Goal: Information Seeking & Learning: Learn about a topic

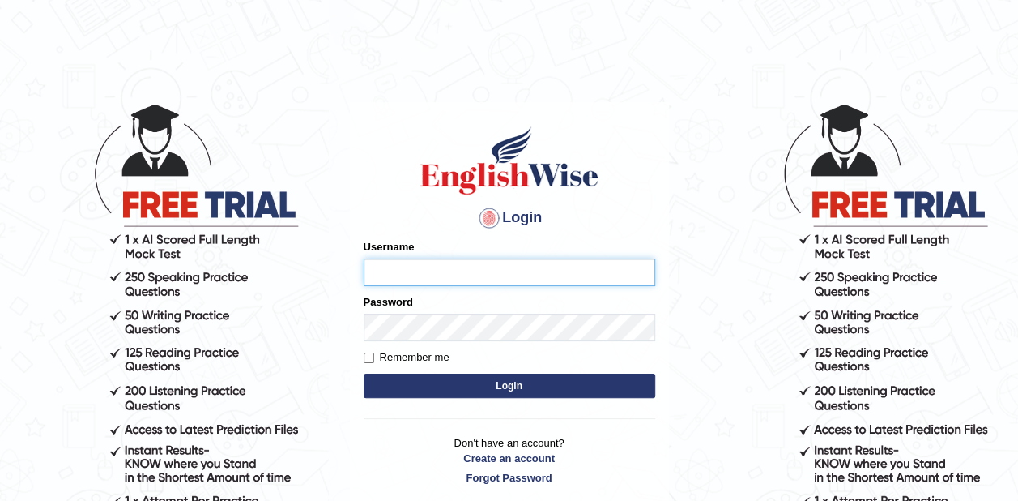
type input "zaki123"
click at [481, 386] on button "Login" at bounding box center [510, 385] width 292 height 24
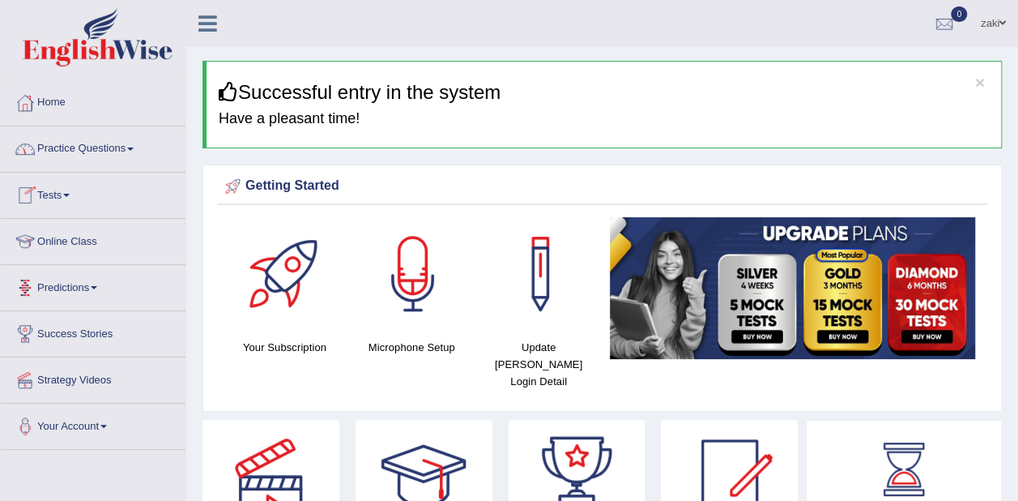
click at [93, 237] on link "Online Class" at bounding box center [93, 239] width 185 height 40
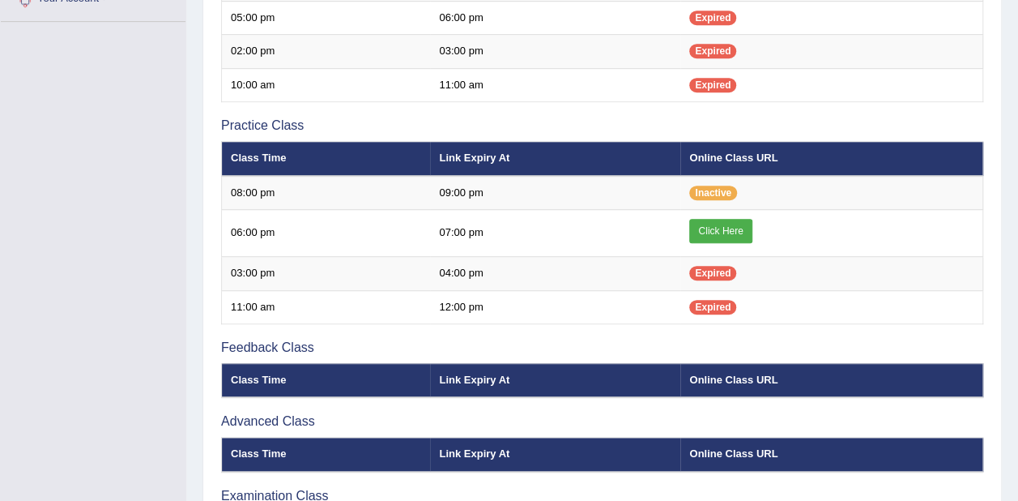
scroll to position [429, 0]
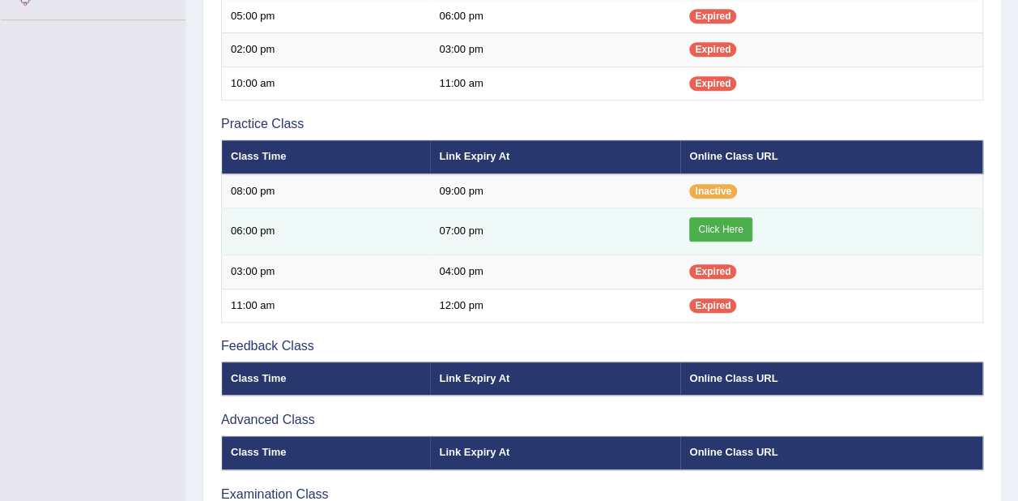
click at [721, 232] on link "Click Here" at bounding box center [720, 229] width 62 height 24
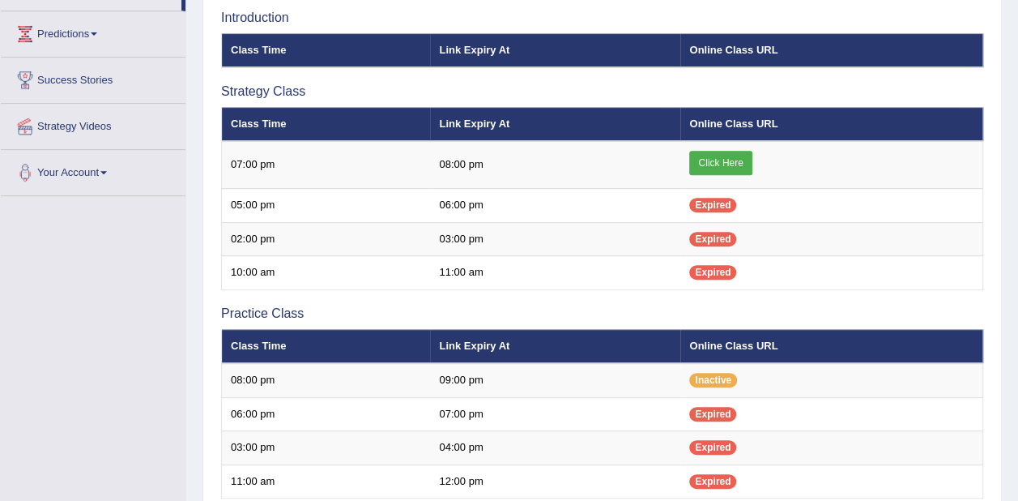
scroll to position [250, 0]
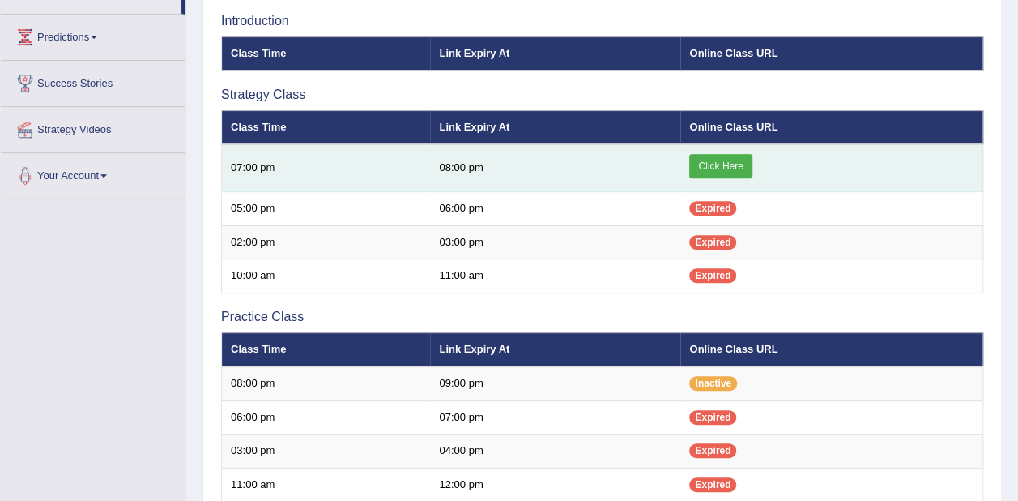
click at [747, 163] on link "Click Here" at bounding box center [720, 166] width 62 height 24
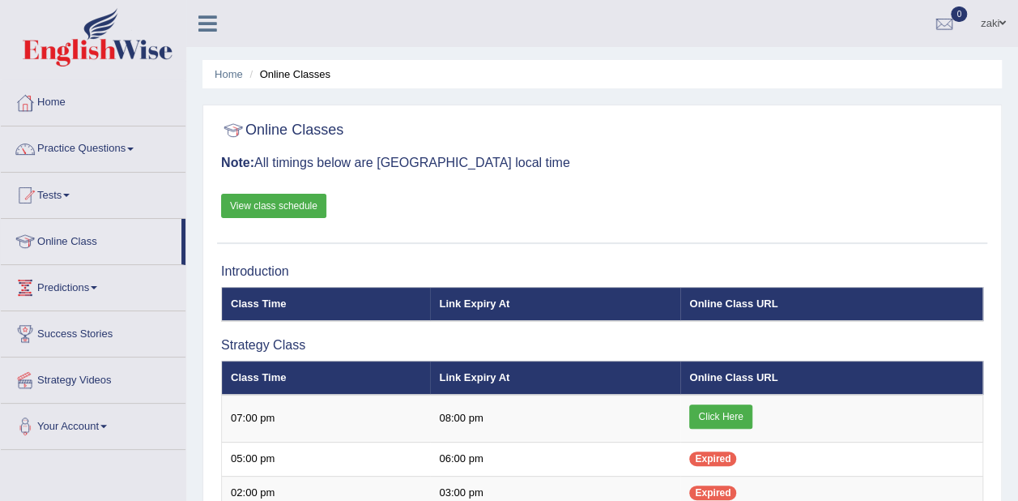
click at [76, 152] on link "Practice Questions" at bounding box center [93, 146] width 185 height 40
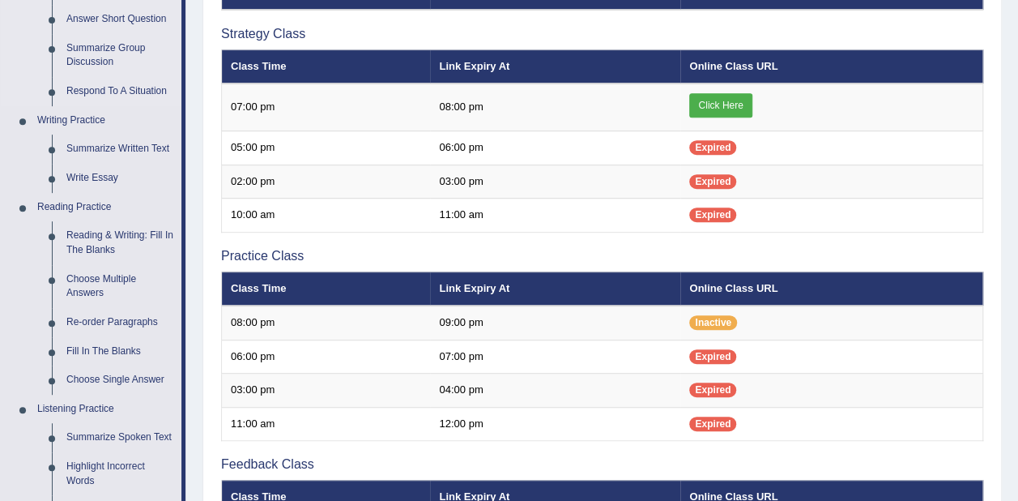
scroll to position [312, 0]
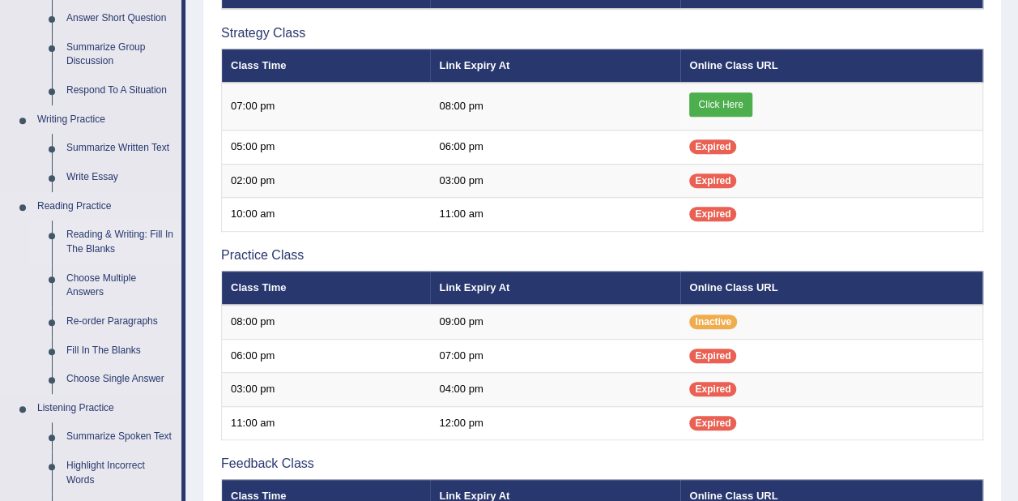
click at [92, 236] on link "Reading & Writing: Fill In The Blanks" at bounding box center [120, 241] width 122 height 43
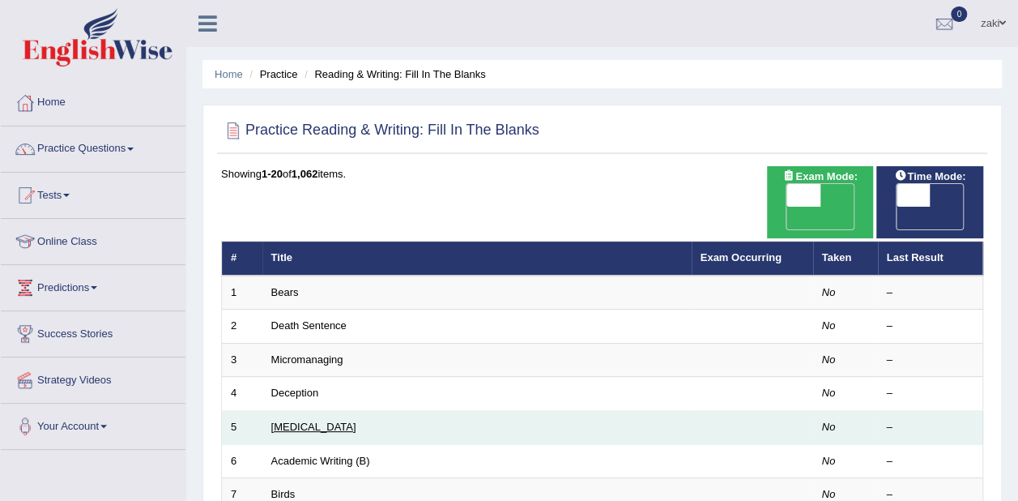
click at [292, 420] on link "[MEDICAL_DATA]" at bounding box center [313, 426] width 85 height 12
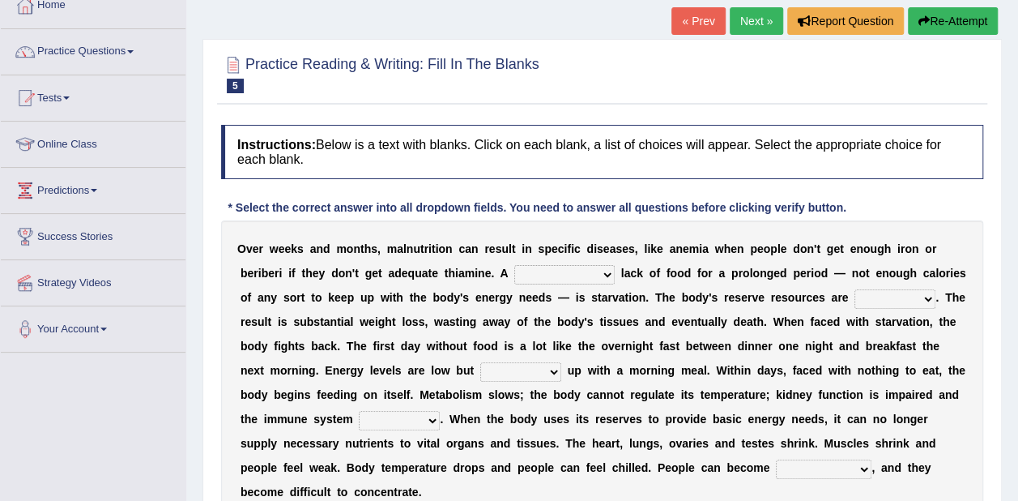
scroll to position [129, 0]
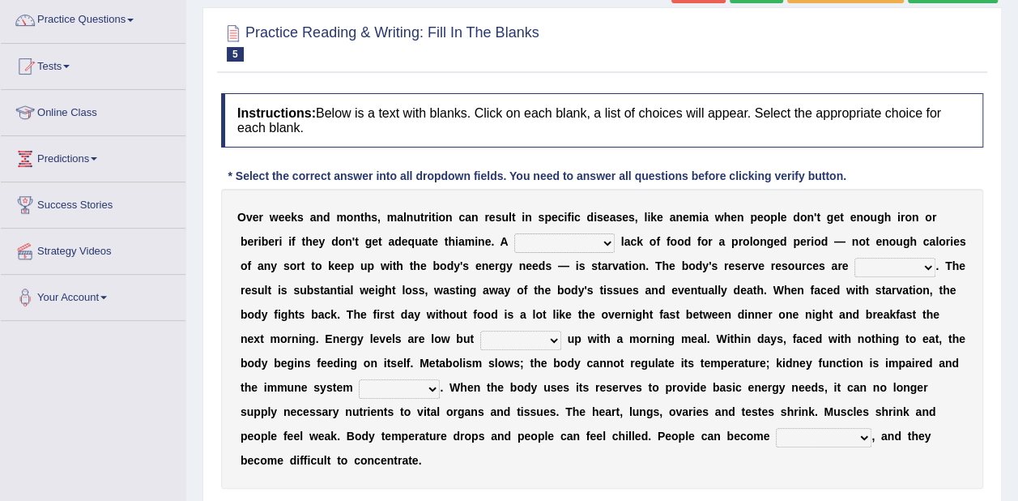
click at [525, 241] on select "severe distinguishing proper distinctive" at bounding box center [564, 242] width 100 height 19
click at [523, 241] on select "severe distinguishing proper distinctive" at bounding box center [564, 242] width 100 height 19
click at [514, 246] on select "severe distinguishing proper distinctive" at bounding box center [564, 242] width 100 height 19
click at [514, 236] on select "severe distinguishing proper distinctive" at bounding box center [564, 242] width 100 height 19
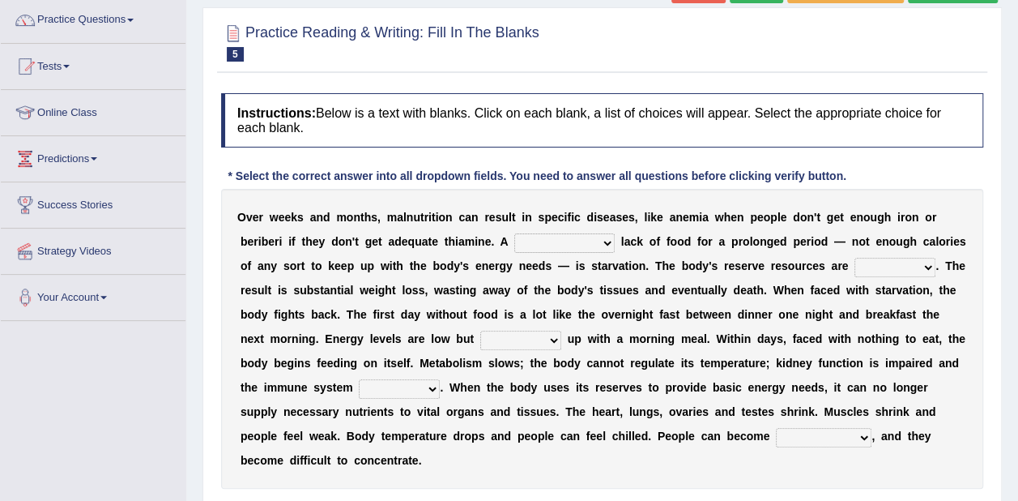
click at [514, 241] on select "severe distinguishing proper distinctive" at bounding box center [564, 242] width 100 height 19
click at [514, 243] on select "severe distinguishing proper distinctive" at bounding box center [564, 242] width 100 height 19
select select "proper"
click at [514, 233] on select "severe distinguishing proper distinctive" at bounding box center [564, 242] width 100 height 19
click at [517, 247] on select "severe distinguishing proper distinctive" at bounding box center [564, 242] width 100 height 19
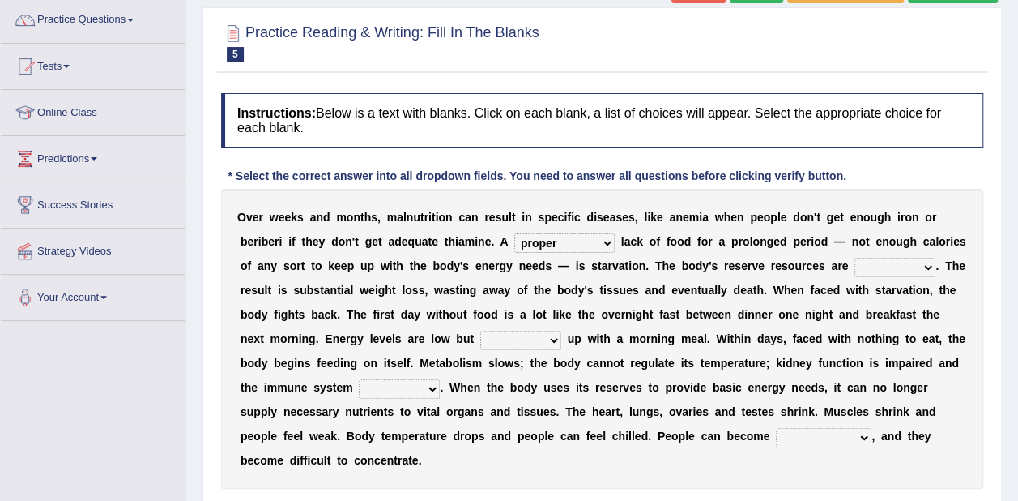
click at [854, 268] on select "obsoleted depleted pelleted deleted" at bounding box center [894, 267] width 81 height 19
select select "depleted"
click at [854, 258] on select "obsoleted depleted pelleted deleted" at bounding box center [894, 267] width 81 height 19
click at [519, 239] on select "severe distinguishing proper distinctive" at bounding box center [564, 242] width 100 height 19
click at [514, 241] on select "severe distinguishing proper distinctive" at bounding box center [564, 242] width 100 height 19
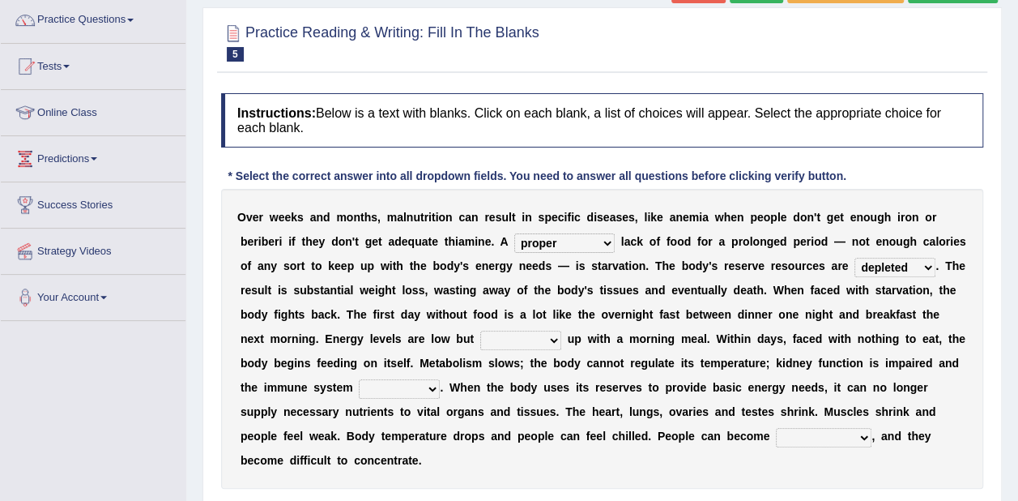
click at [526, 243] on select "severe distinguishing proper distinctive" at bounding box center [564, 242] width 100 height 19
select select "distinctive"
click at [514, 233] on select "severe distinguishing proper distinctive" at bounding box center [564, 242] width 100 height 19
click at [854, 264] on select "obsoleted depleted pelleted deleted" at bounding box center [894, 267] width 81 height 19
click at [854, 258] on select "obsoleted depleted pelleted deleted" at bounding box center [894, 267] width 81 height 19
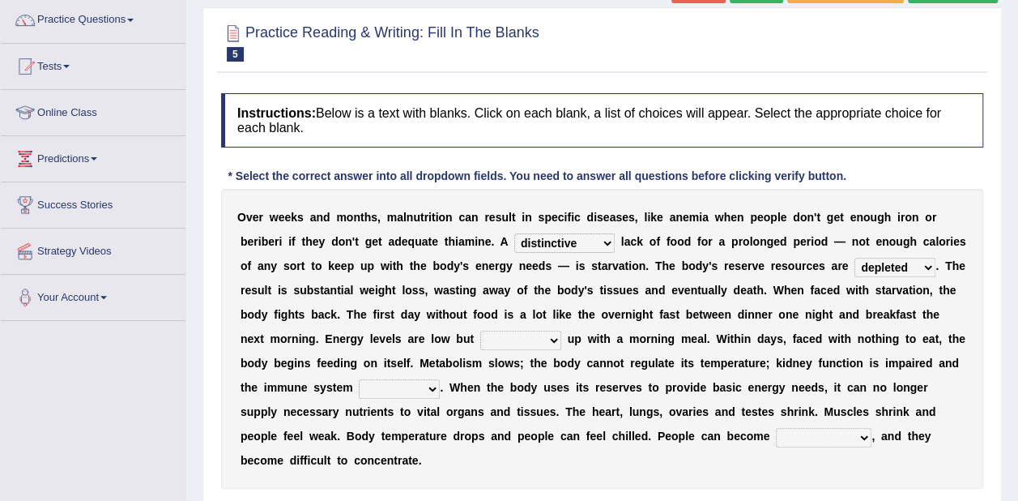
click at [769, 325] on div "O v e r w e e k s a n d m o n t h s , m a l n u t r i t i o n c a n r e s u l t…" at bounding box center [602, 339] width 762 height 300
click at [480, 340] on select "feed come chill pick" at bounding box center [520, 339] width 81 height 19
select select "pick"
click at [480, 330] on select "feed come chill pick" at bounding box center [520, 339] width 81 height 19
click at [440, 379] on select "deepens deafens weakens surpasses" at bounding box center [399, 388] width 81 height 19
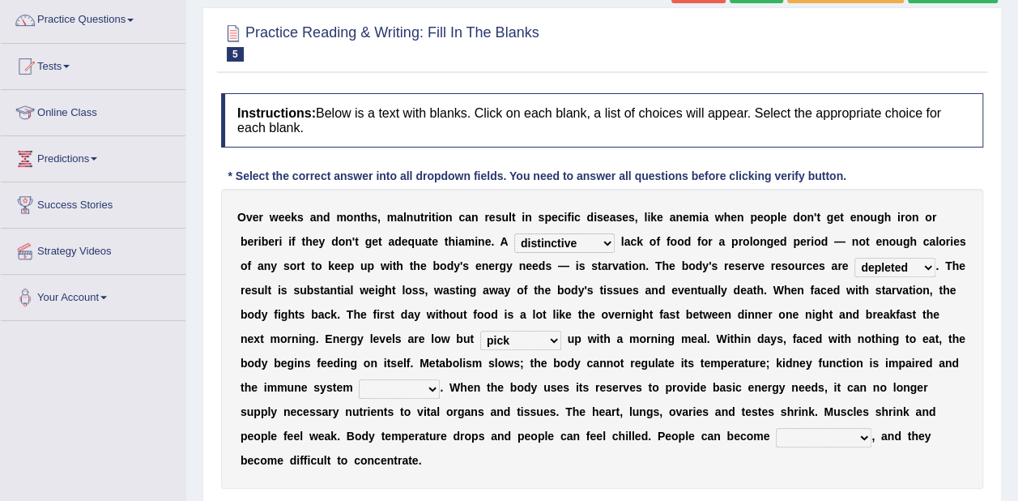
click at [440, 379] on select "deepens deafens weakens surpasses" at bounding box center [399, 388] width 81 height 19
select select "weakens"
click at [440, 379] on select "deepens deafens weakens surpasses" at bounding box center [399, 388] width 81 height 19
click at [776, 431] on select "irritable commutable indisputable transportable" at bounding box center [824, 437] width 96 height 19
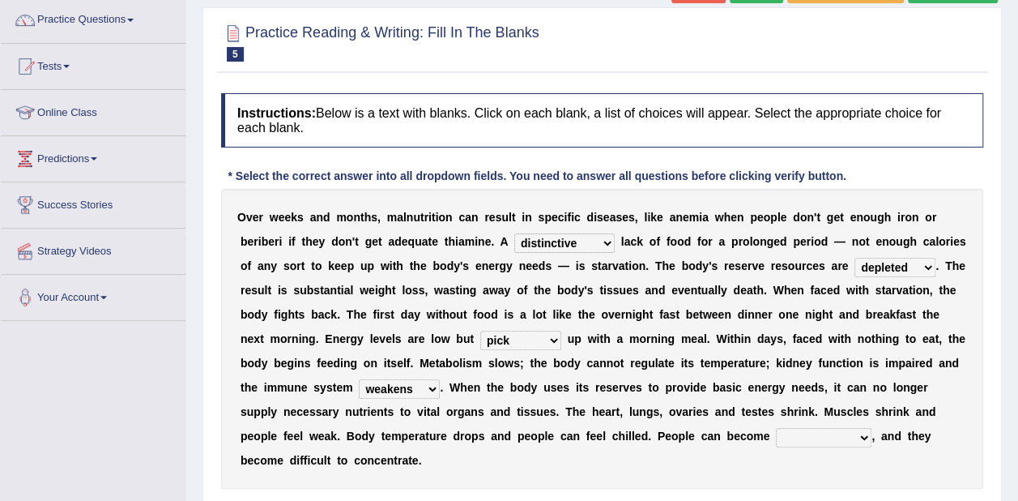
select select "irritable"
click at [776, 428] on select "irritable commutable indisputable transportable" at bounding box center [824, 437] width 96 height 19
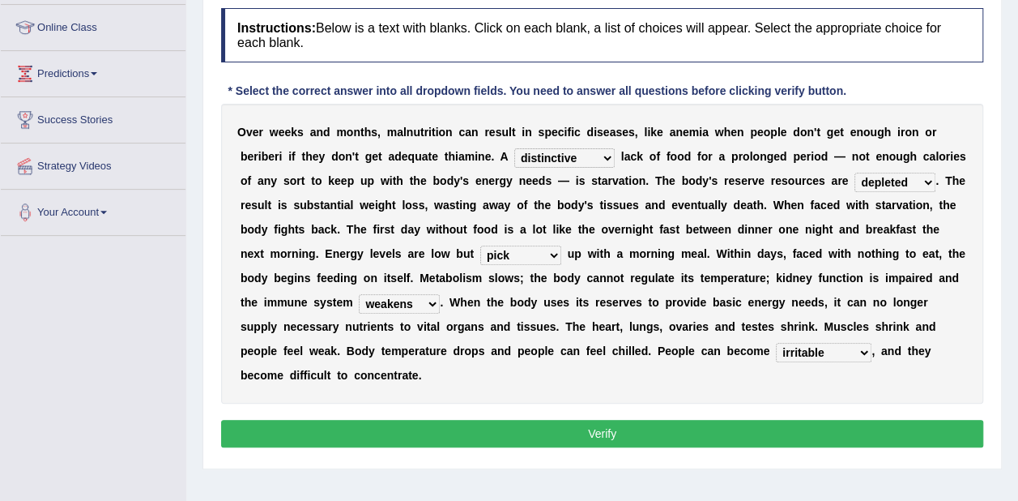
scroll to position [217, 0]
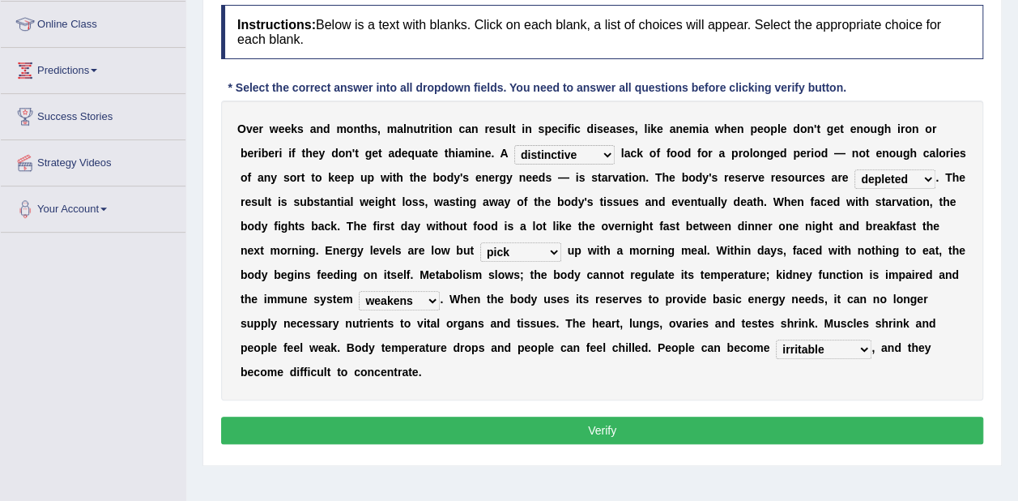
click at [452, 416] on button "Verify" at bounding box center [602, 430] width 762 height 28
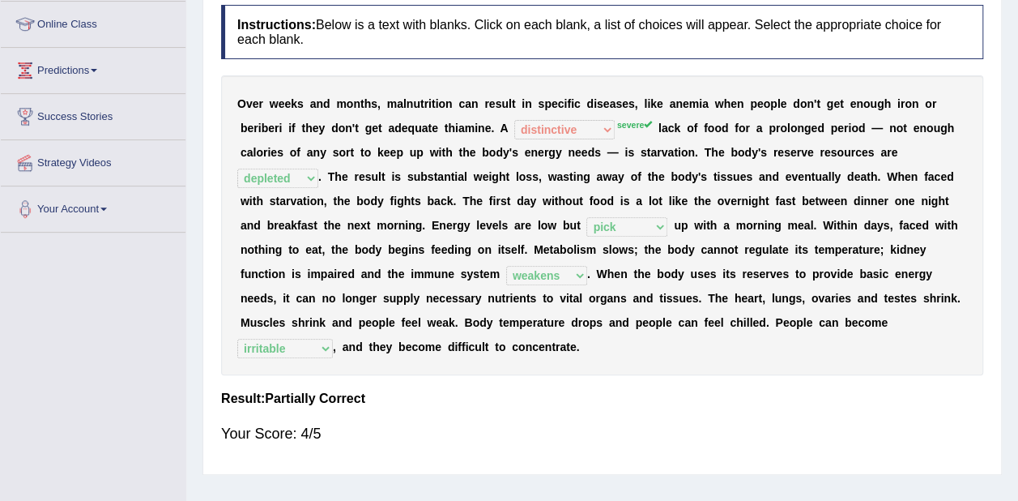
scroll to position [0, 0]
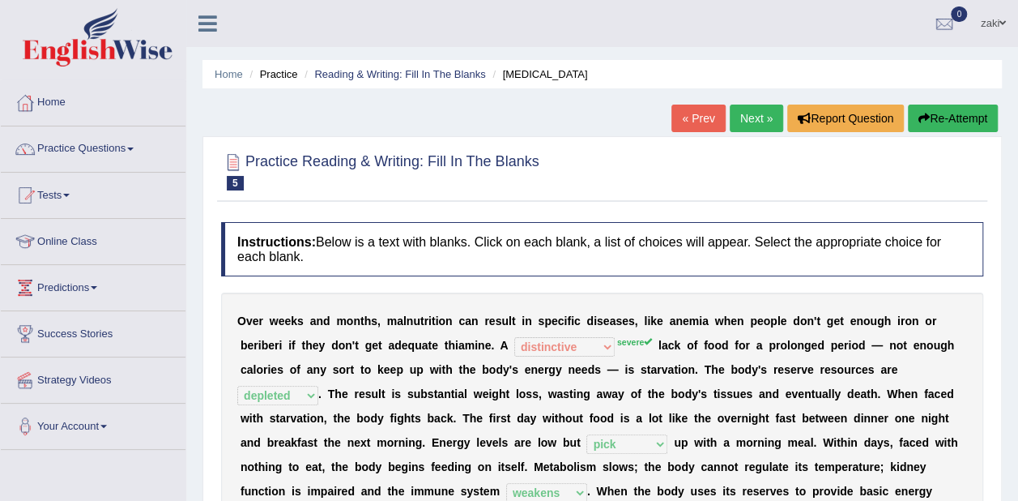
click at [738, 112] on link "Next »" at bounding box center [756, 118] width 53 height 28
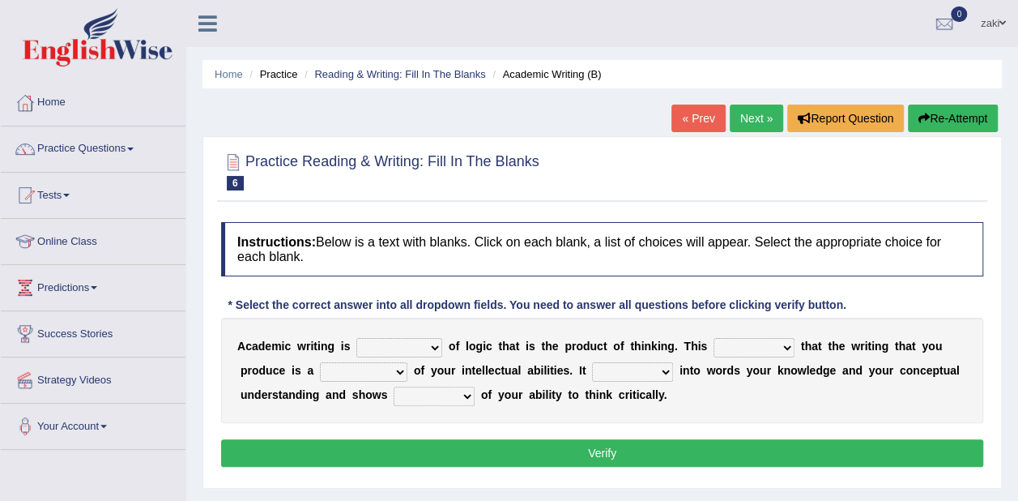
click at [418, 345] on select "expectation entitlement expression exchange" at bounding box center [399, 347] width 86 height 19
select select "expectation"
click at [356, 338] on select "expectation entitlement expression exchange" at bounding box center [399, 347] width 86 height 19
click at [749, 340] on select "means questions stipulates answers" at bounding box center [754, 347] width 81 height 19
select select "means"
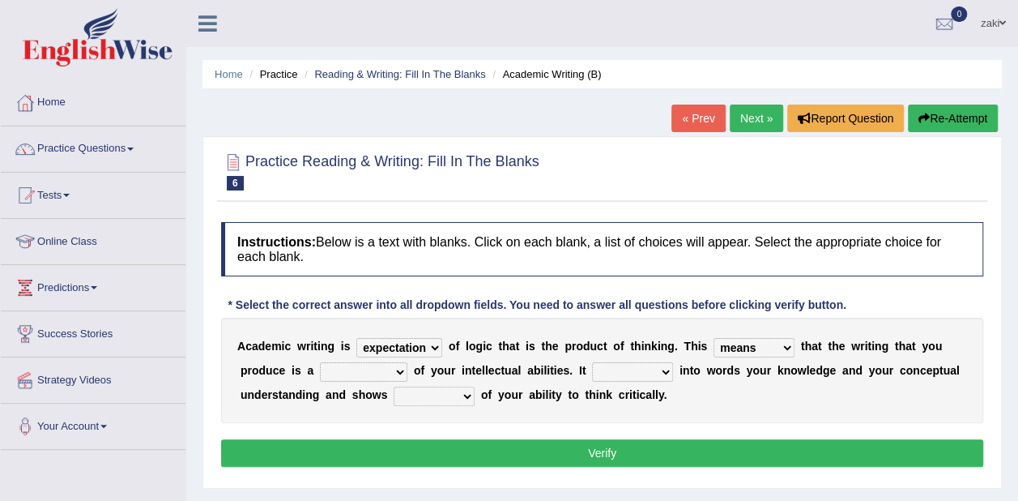
click at [714, 338] on select "means questions stipulates answers" at bounding box center [754, 347] width 81 height 19
click at [320, 370] on select "redundancy mission credit reflection" at bounding box center [363, 371] width 87 height 19
select select "redundancy"
click at [320, 362] on select "redundancy mission credit reflection" at bounding box center [363, 371] width 87 height 19
click at [592, 364] on select "enriches shows allows puts" at bounding box center [632, 371] width 81 height 19
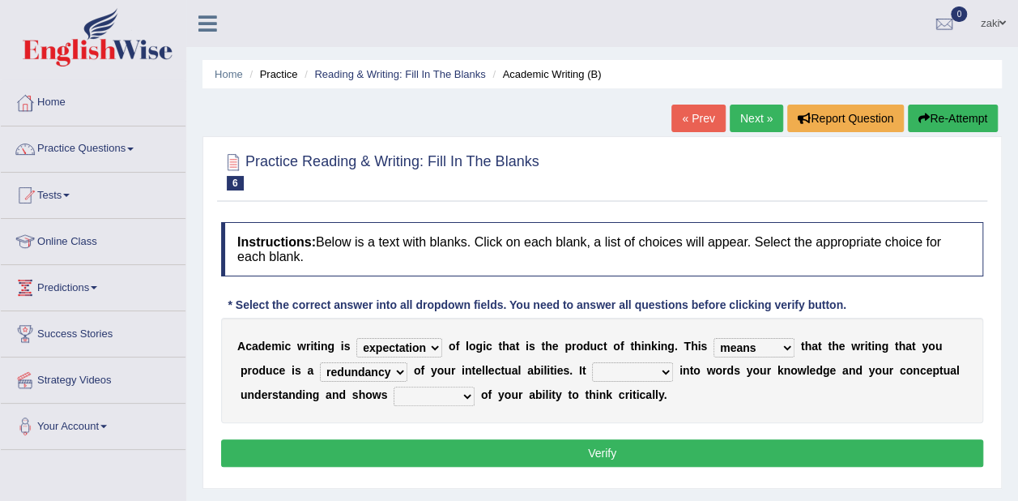
select select "allows"
click at [592, 362] on select "enriches shows allows puts" at bounding box center [632, 371] width 81 height 19
click at [394, 396] on select "hassle excuse capacity evidence" at bounding box center [434, 395] width 81 height 19
click at [398, 344] on select "expectation entitlement expression exchange" at bounding box center [399, 347] width 86 height 19
click at [394, 390] on select "hassle excuse capacity evidence" at bounding box center [434, 395] width 81 height 19
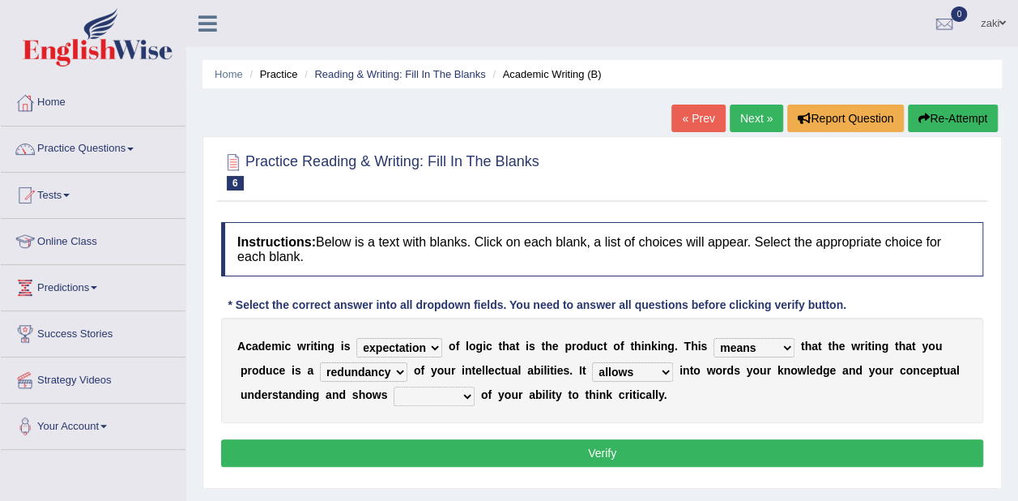
select select "evidence"
click at [394, 386] on select "hassle excuse capacity evidence" at bounding box center [434, 395] width 81 height 19
click at [369, 448] on button "Verify" at bounding box center [602, 453] width 762 height 28
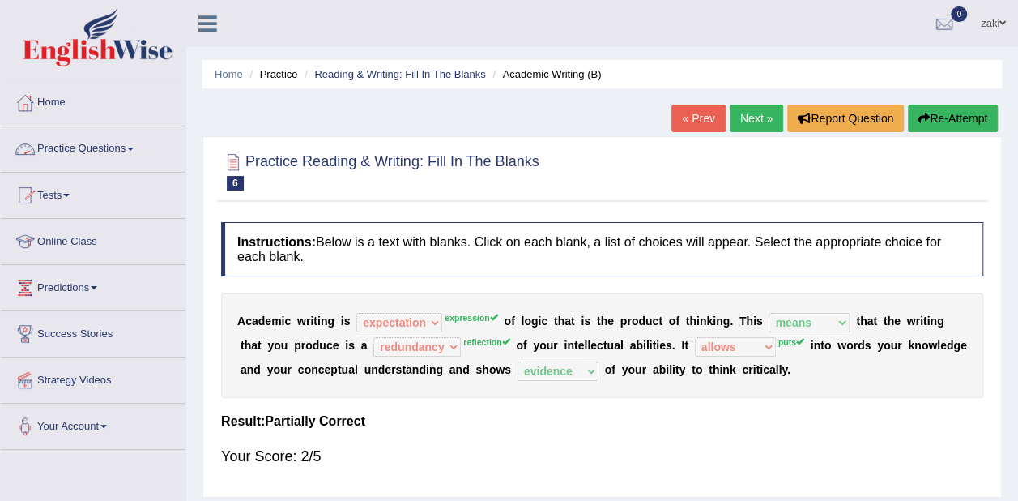
click at [80, 147] on link "Practice Questions" at bounding box center [93, 146] width 185 height 40
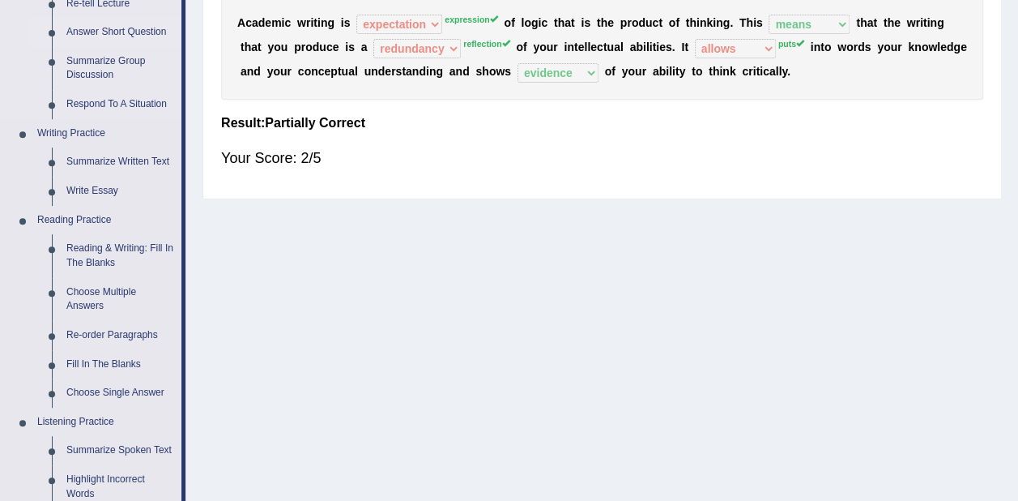
scroll to position [299, 0]
click at [123, 328] on link "Re-order Paragraphs" at bounding box center [120, 334] width 122 height 29
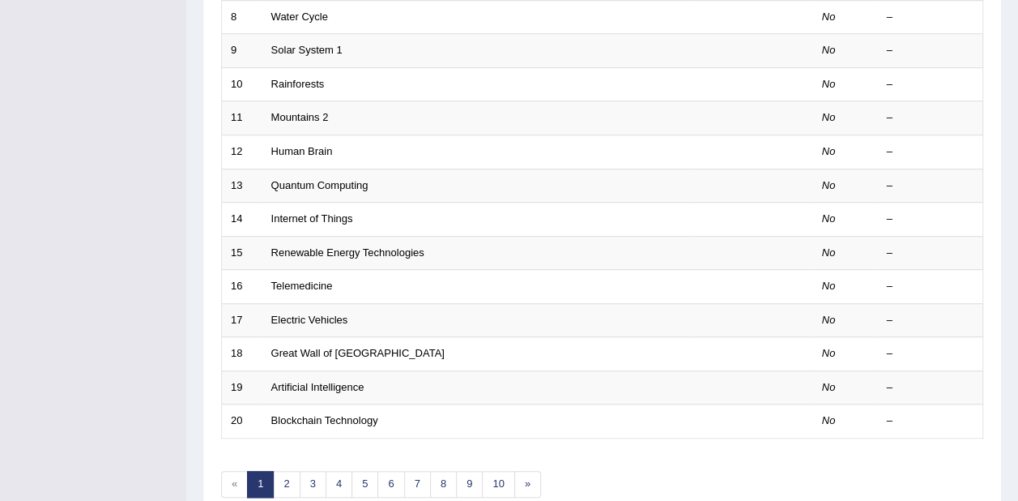
scroll to position [564, 0]
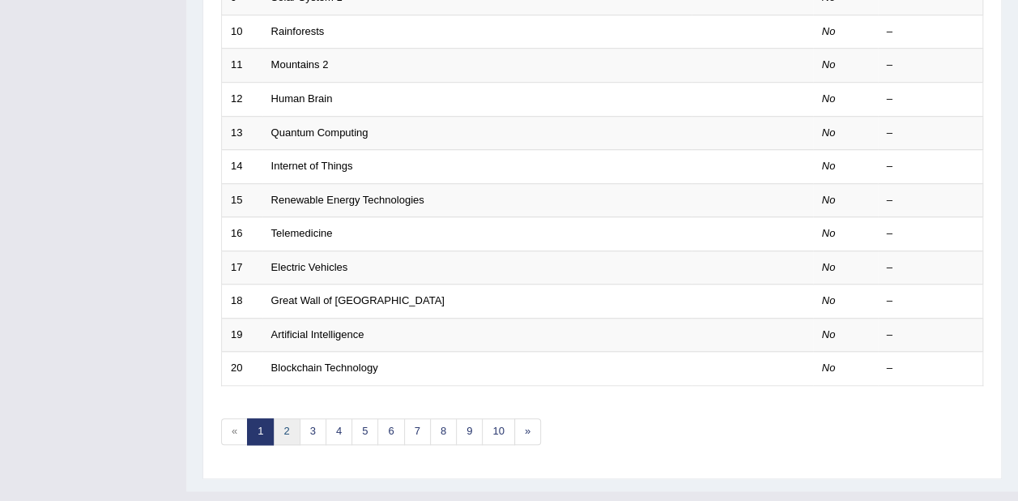
click at [286, 418] on link "2" at bounding box center [286, 431] width 27 height 27
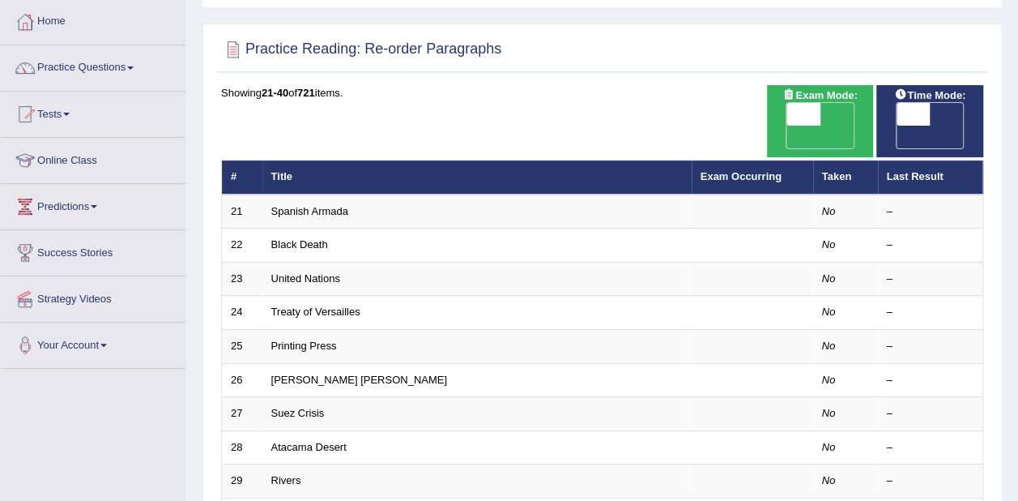
scroll to position [83, 0]
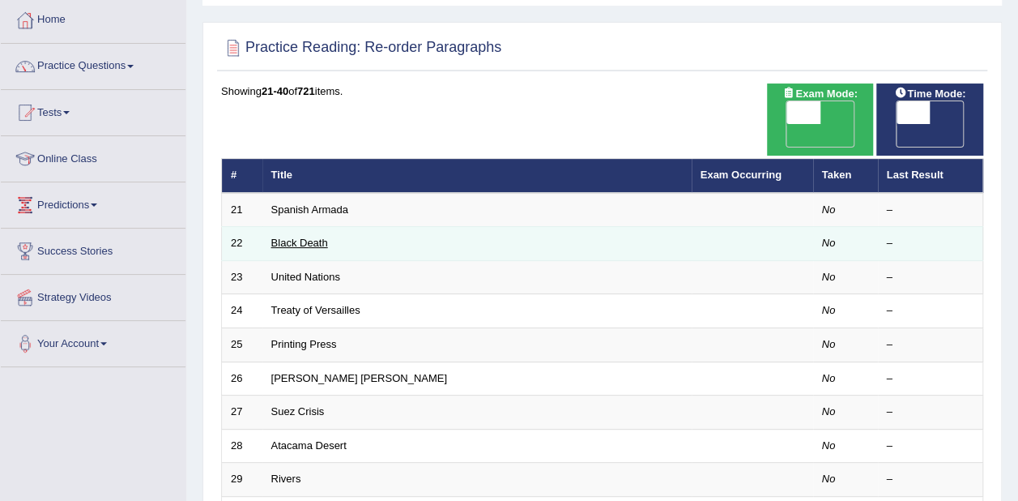
click at [313, 236] on link "Black Death" at bounding box center [299, 242] width 57 height 12
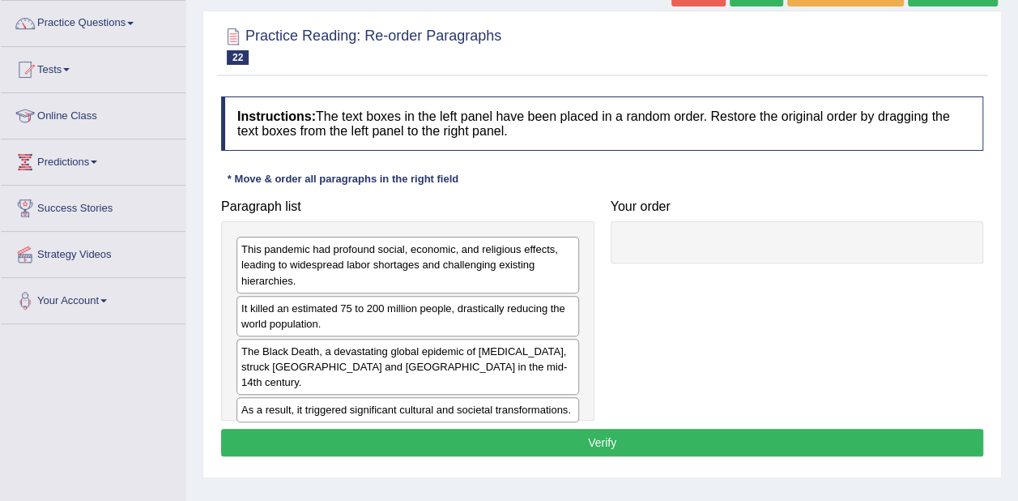
scroll to position [123, 0]
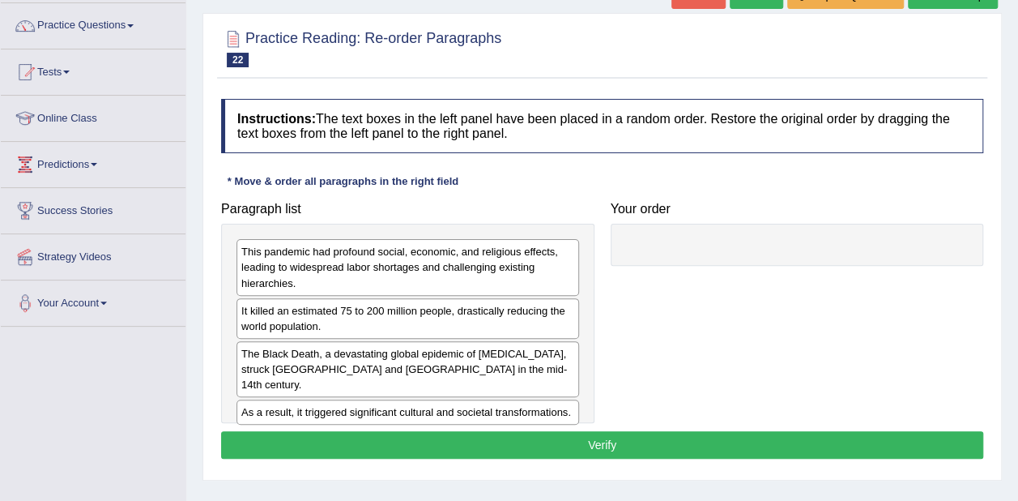
click at [494, 356] on div "The Black Death, a devastating global epidemic of [MEDICAL_DATA], struck [GEOGR…" at bounding box center [407, 369] width 343 height 56
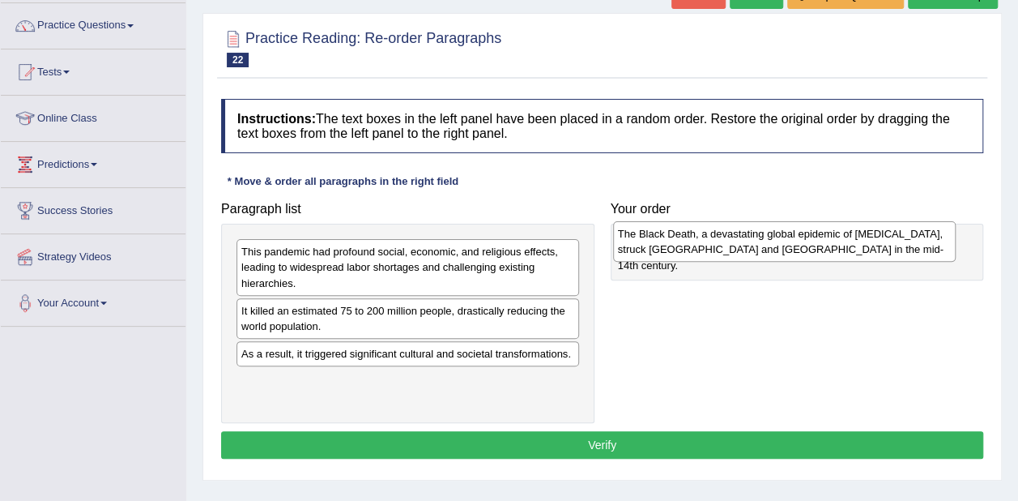
drag, startPoint x: 494, startPoint y: 356, endPoint x: 871, endPoint y: 238, distance: 394.7
click at [871, 238] on div "The Black Death, a devastating global epidemic of bubonic plague, struck Europe…" at bounding box center [784, 241] width 343 height 40
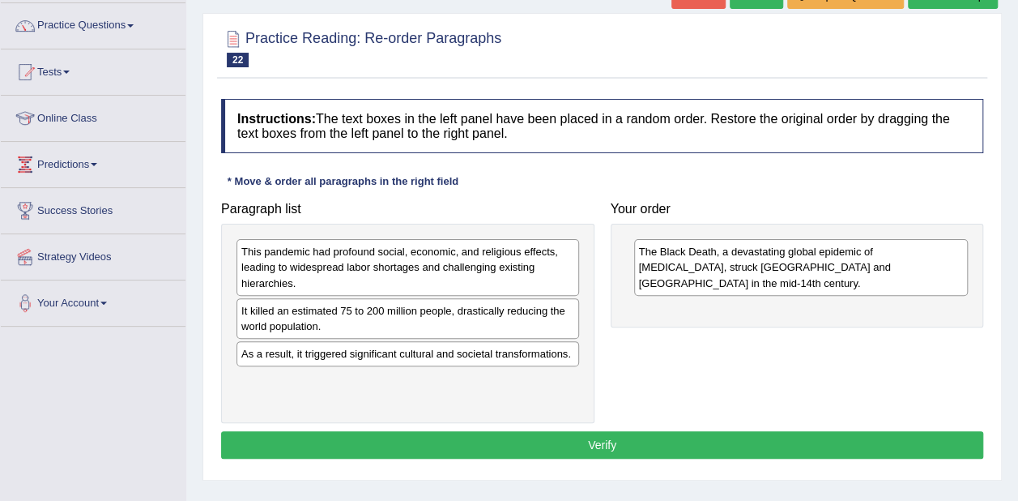
drag, startPoint x: 871, startPoint y: 238, endPoint x: 867, endPoint y: 217, distance: 21.4
click at [867, 239] on div "The Black Death, a devastating global epidemic of bubonic plague, struck Europe…" at bounding box center [801, 267] width 334 height 56
click at [867, 217] on div "Your order The Black Death, a devastating global epidemic of bubonic plague, st…" at bounding box center [798, 261] width 390 height 134
click at [494, 248] on div "This pandemic had profound social, economic, and religious effects, leading to …" at bounding box center [407, 267] width 343 height 56
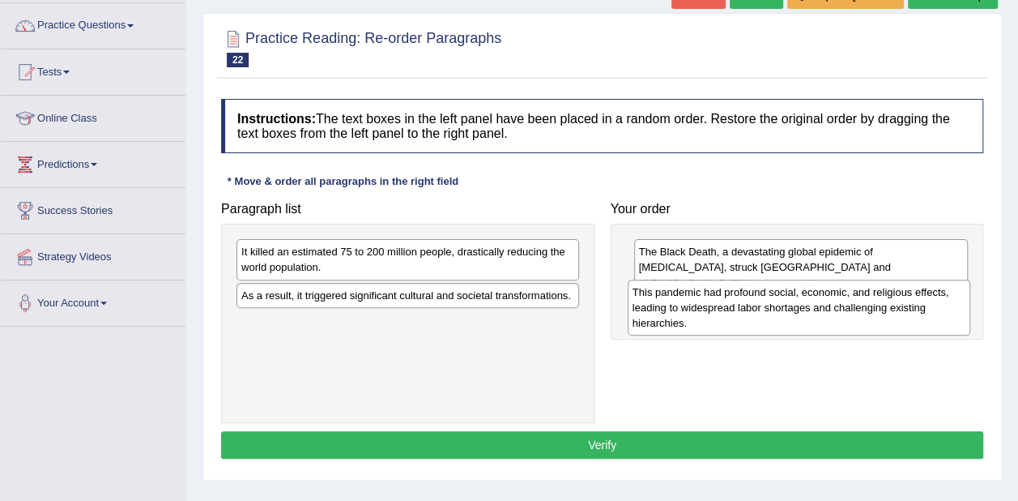
drag, startPoint x: 471, startPoint y: 261, endPoint x: 863, endPoint y: 301, distance: 393.3
click at [863, 301] on div "This pandemic had profound social, economic, and religious effects, leading to …" at bounding box center [799, 307] width 343 height 56
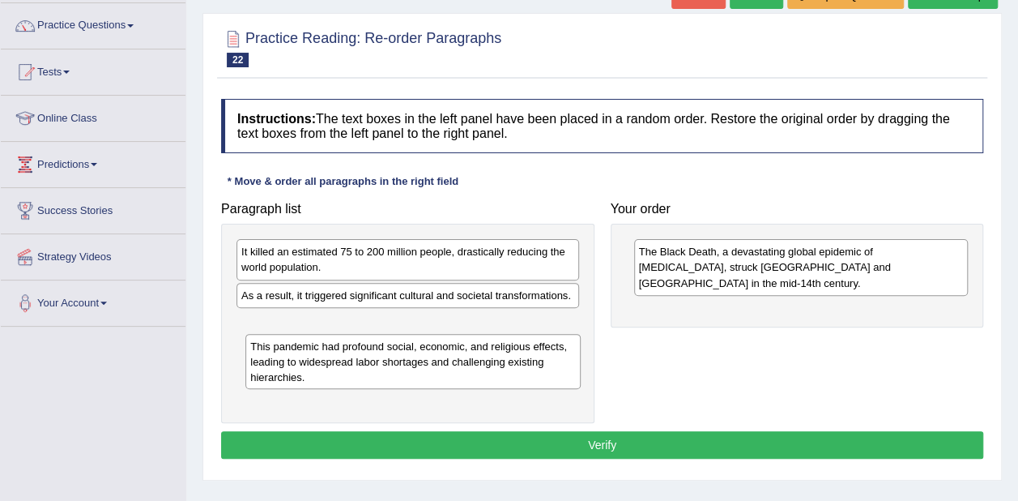
drag, startPoint x: 863, startPoint y: 301, endPoint x: 475, endPoint y: 353, distance: 391.4
click at [475, 353] on div "This pandemic had profound social, economic, and religious effects, leading to …" at bounding box center [412, 362] width 334 height 56
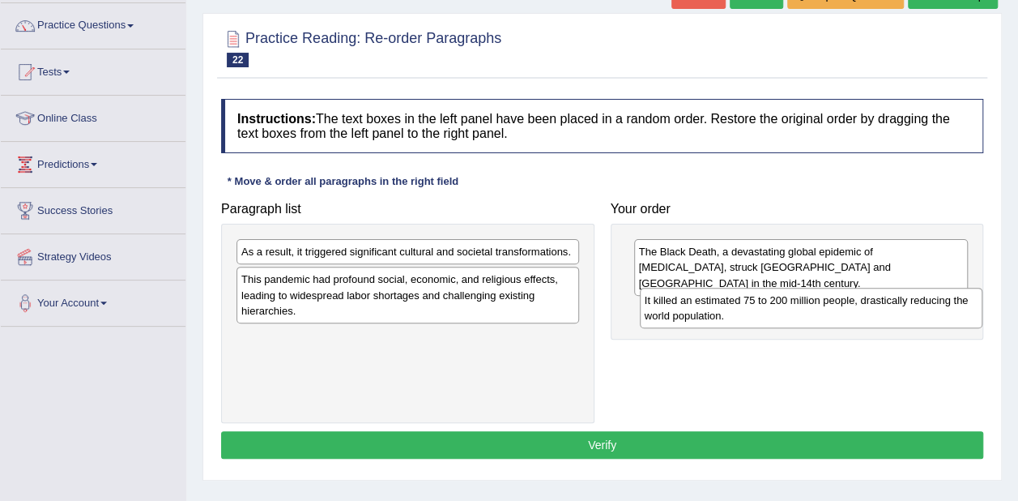
drag, startPoint x: 463, startPoint y: 259, endPoint x: 867, endPoint y: 308, distance: 407.0
click at [867, 308] on div "It killed an estimated 75 to 200 million people, drastically reducing the world…" at bounding box center [811, 308] width 343 height 40
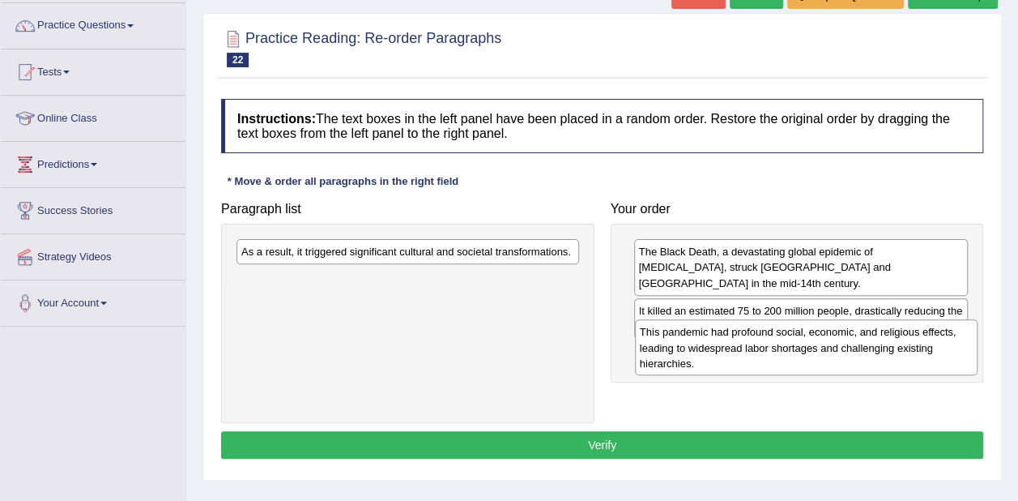
drag, startPoint x: 522, startPoint y: 280, endPoint x: 920, endPoint y: 334, distance: 402.0
click at [920, 334] on div "This pandemic had profound social, economic, and religious effects, leading to …" at bounding box center [806, 347] width 343 height 56
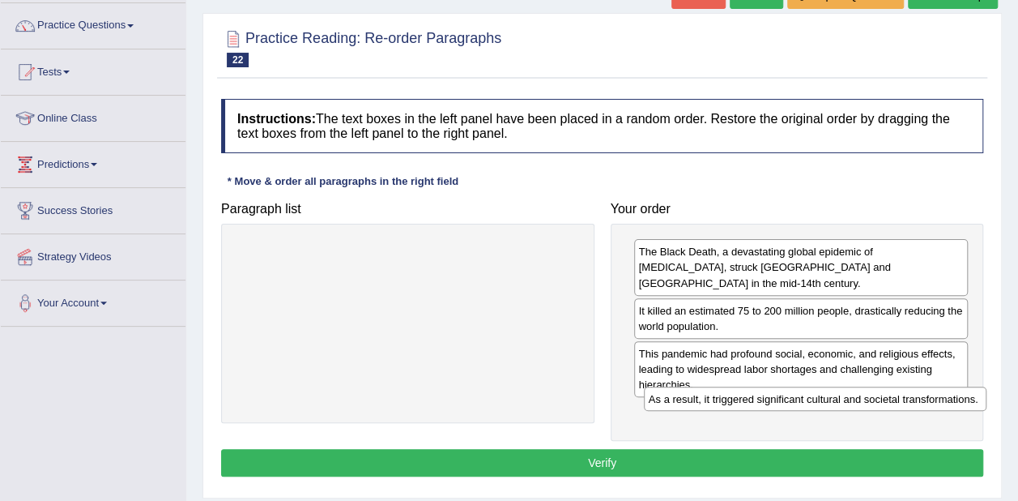
drag, startPoint x: 448, startPoint y: 258, endPoint x: 851, endPoint y: 406, distance: 429.7
click at [851, 406] on div "As a result, it triggered significant cultural and societal transformations." at bounding box center [815, 398] width 343 height 24
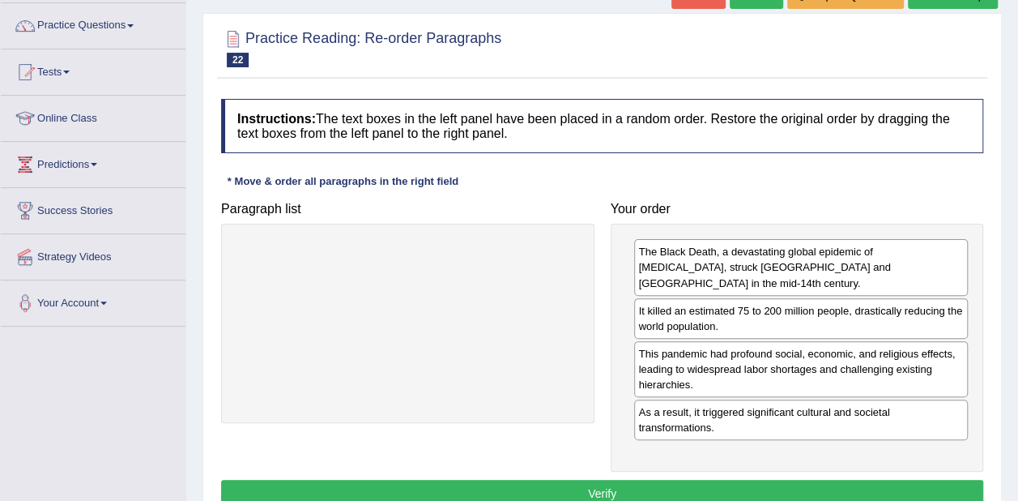
click at [709, 479] on button "Verify" at bounding box center [602, 493] width 762 height 28
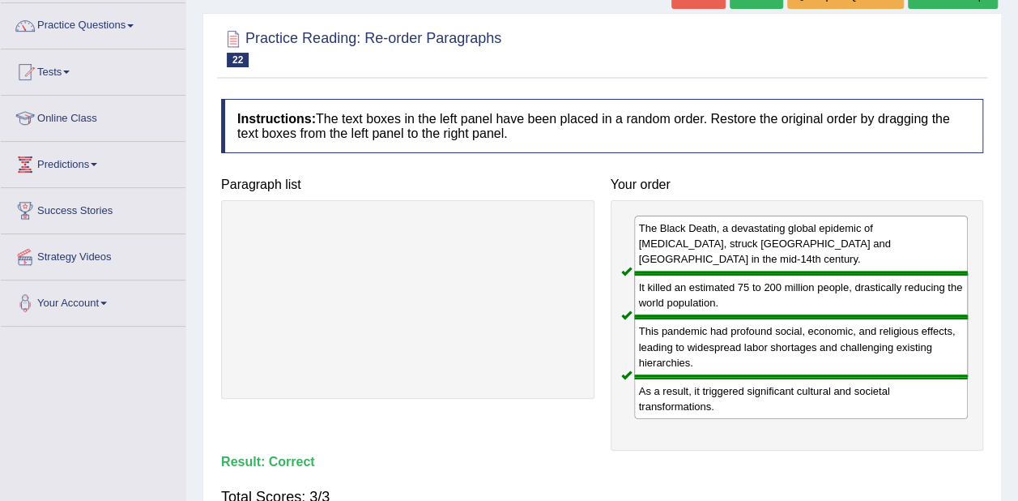
click at [66, 31] on link "Practice Questions" at bounding box center [93, 23] width 185 height 40
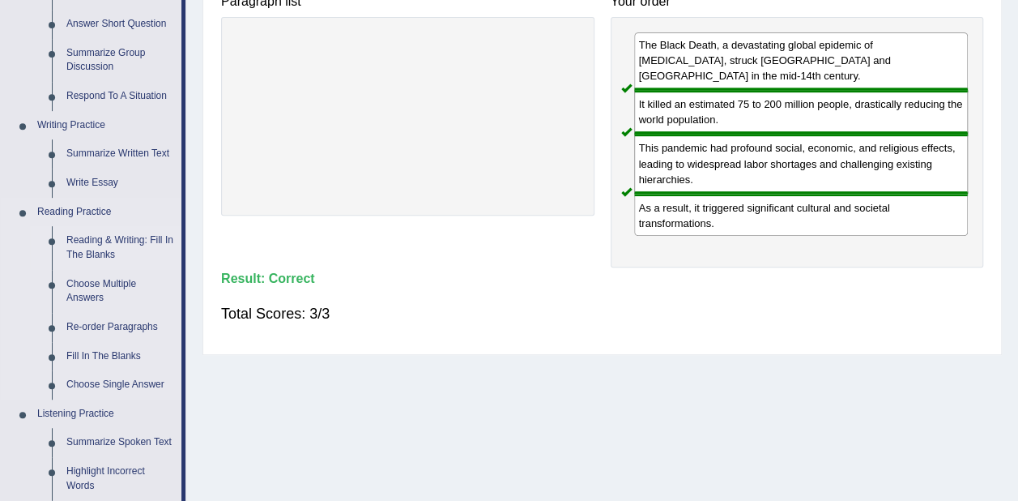
scroll to position [307, 0]
click at [105, 321] on link "Re-order Paragraphs" at bounding box center [120, 326] width 122 height 29
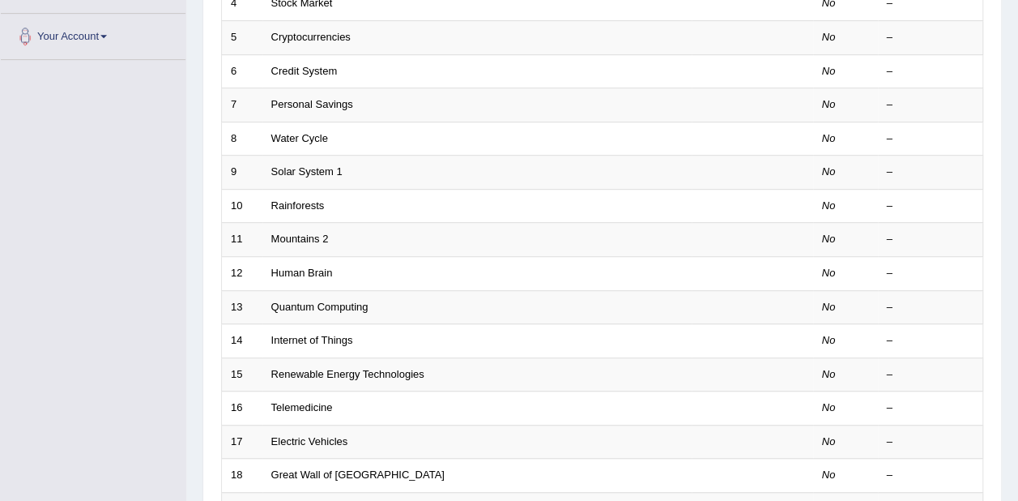
scroll to position [564, 0]
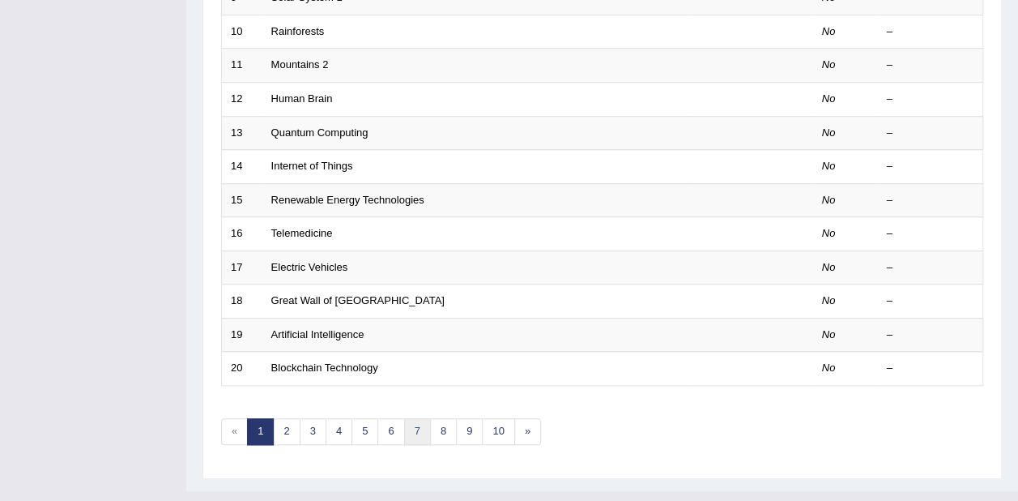
click at [416, 418] on link "7" at bounding box center [417, 431] width 27 height 27
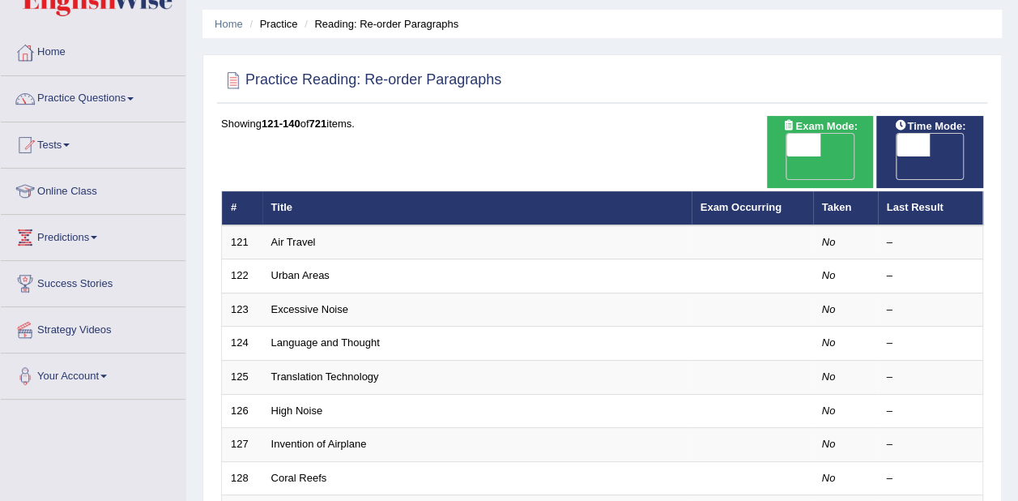
scroll to position [51, 0]
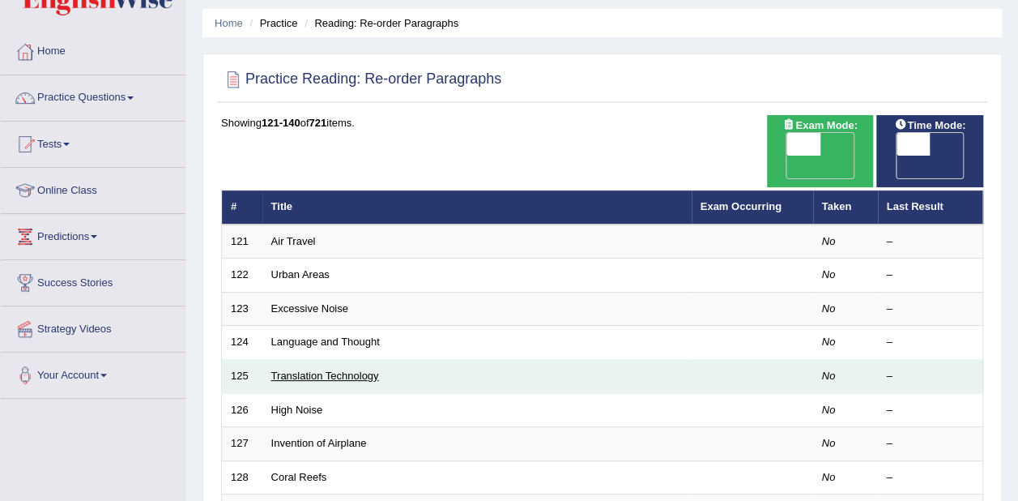
click at [347, 369] on link "Translation Technology" at bounding box center [325, 375] width 108 height 12
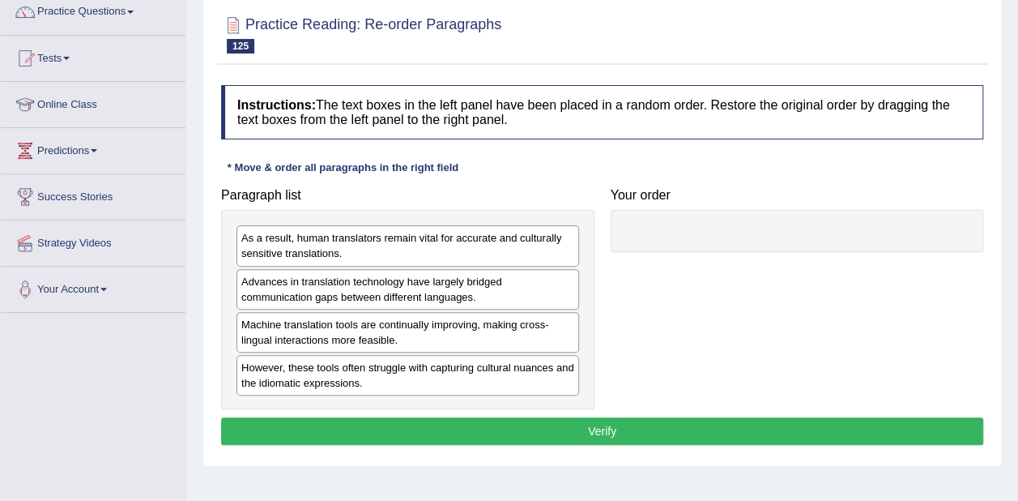
scroll to position [138, 0]
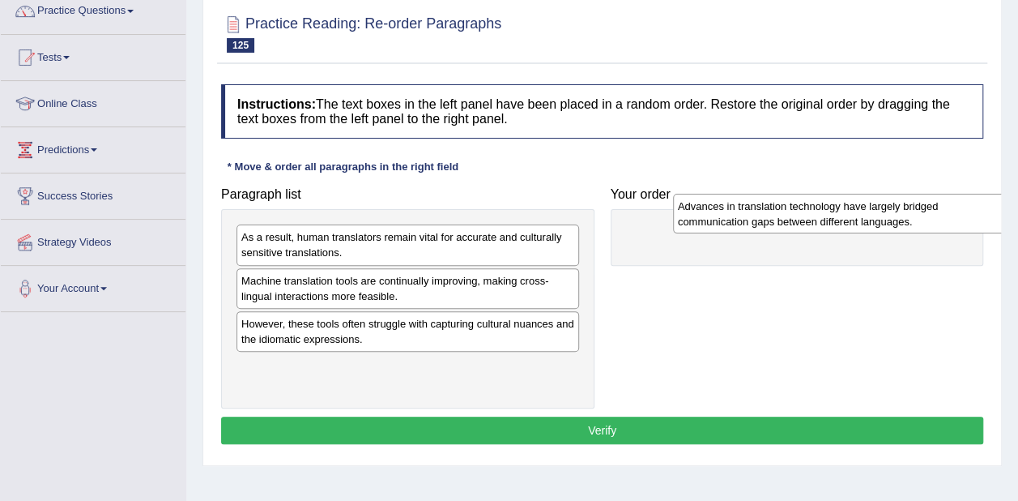
drag, startPoint x: 490, startPoint y: 291, endPoint x: 926, endPoint y: 217, distance: 442.7
click at [926, 217] on div "Advances in translation technology have largely bridged communication gaps betw…" at bounding box center [844, 214] width 343 height 40
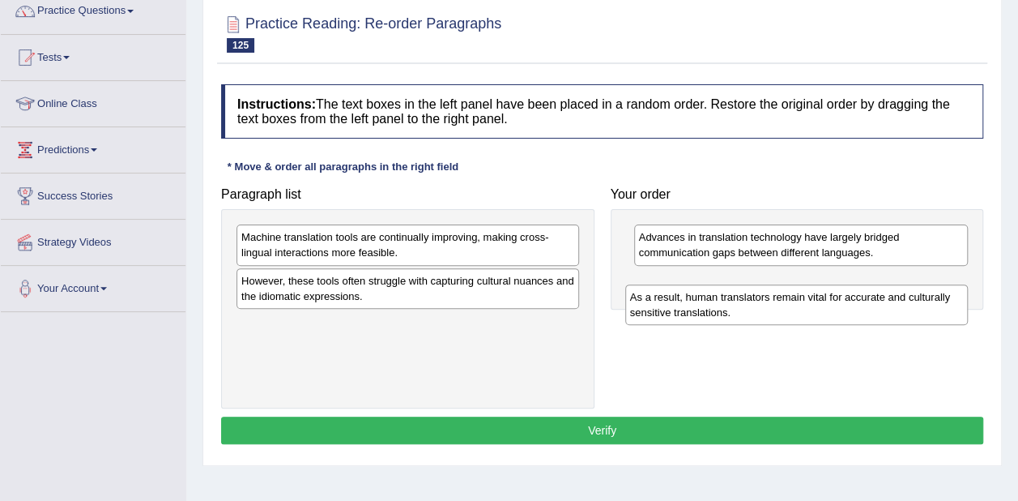
drag, startPoint x: 497, startPoint y: 240, endPoint x: 886, endPoint y: 300, distance: 393.3
click at [886, 300] on div "As a result, human translators remain vital for accurate and culturally sensiti…" at bounding box center [796, 304] width 343 height 40
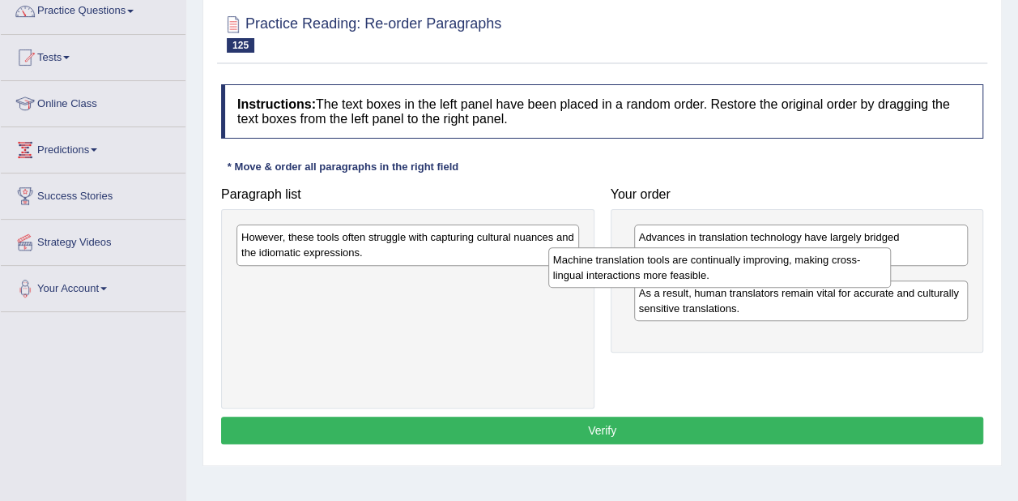
drag, startPoint x: 484, startPoint y: 251, endPoint x: 797, endPoint y: 275, distance: 313.6
click at [797, 275] on div "Machine translation tools are continually improving, making cross-lingual inter…" at bounding box center [719, 267] width 343 height 40
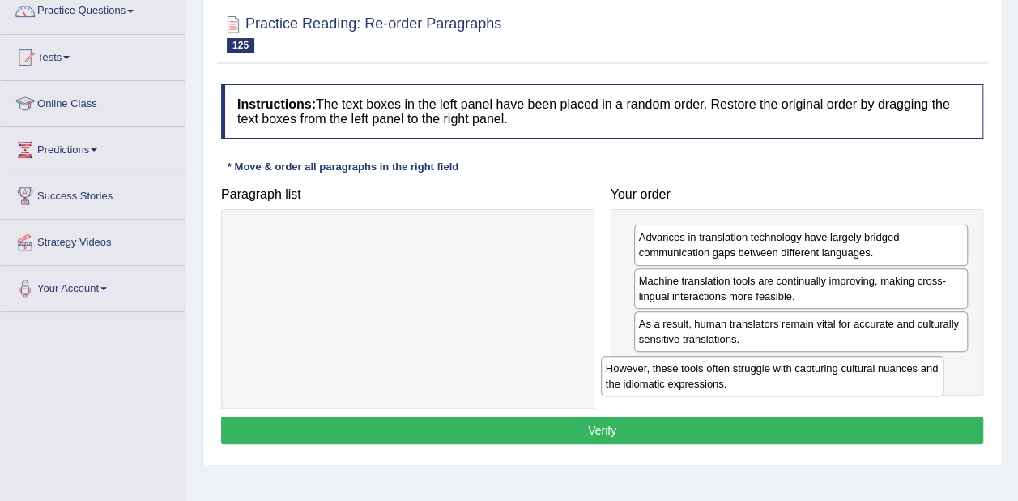
drag, startPoint x: 391, startPoint y: 250, endPoint x: 756, endPoint y: 380, distance: 386.8
click at [756, 380] on div "However, these tools often struggle with capturing cultural nuances and the idi…" at bounding box center [772, 376] width 343 height 40
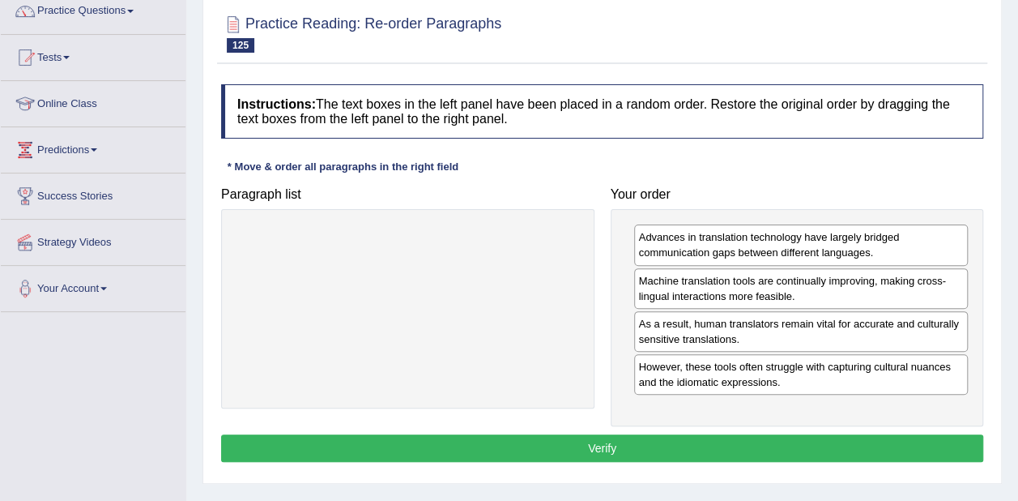
click at [745, 441] on button "Verify" at bounding box center [602, 448] width 762 height 28
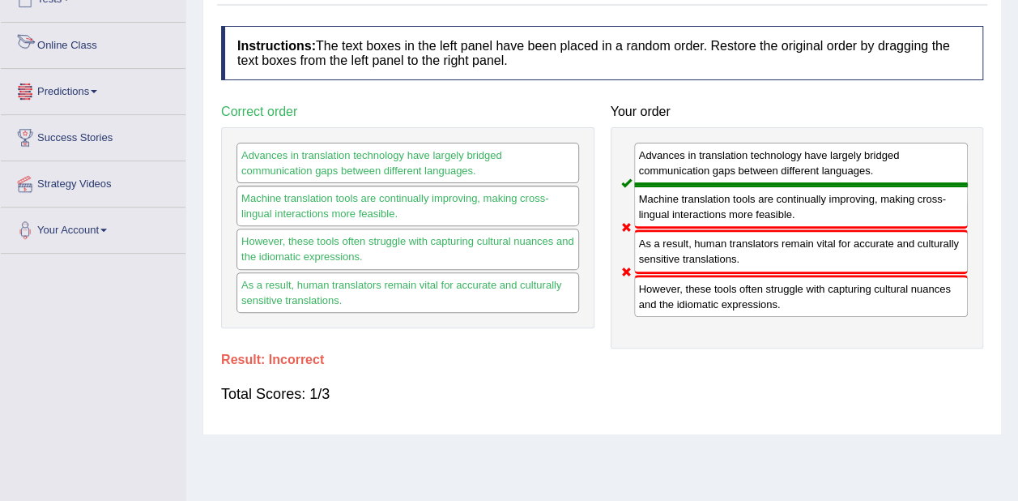
scroll to position [0, 0]
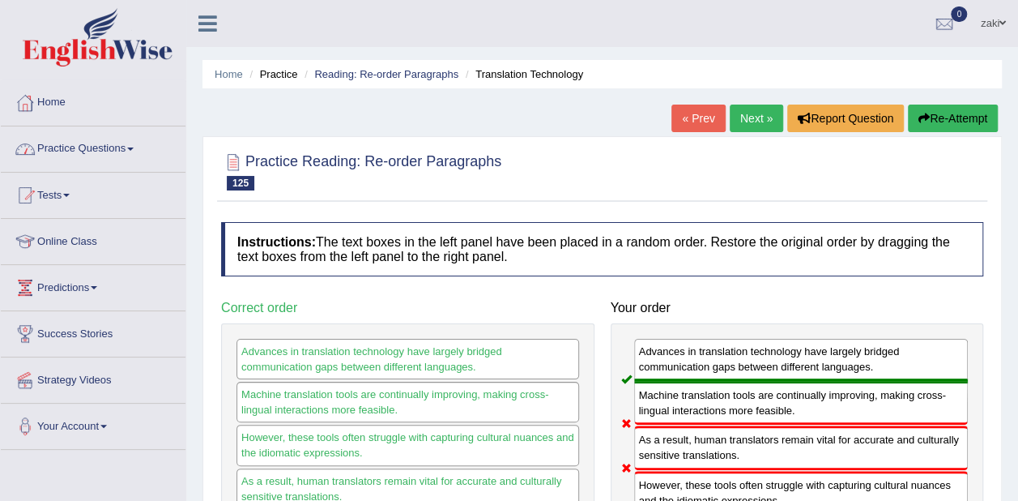
click at [61, 94] on link "Home" at bounding box center [93, 100] width 185 height 40
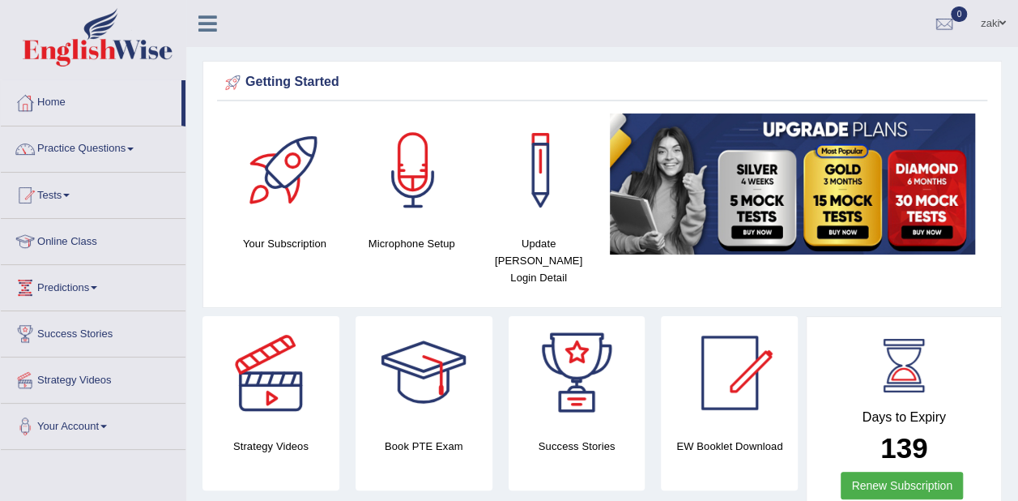
click at [65, 134] on link "Practice Questions" at bounding box center [93, 146] width 185 height 40
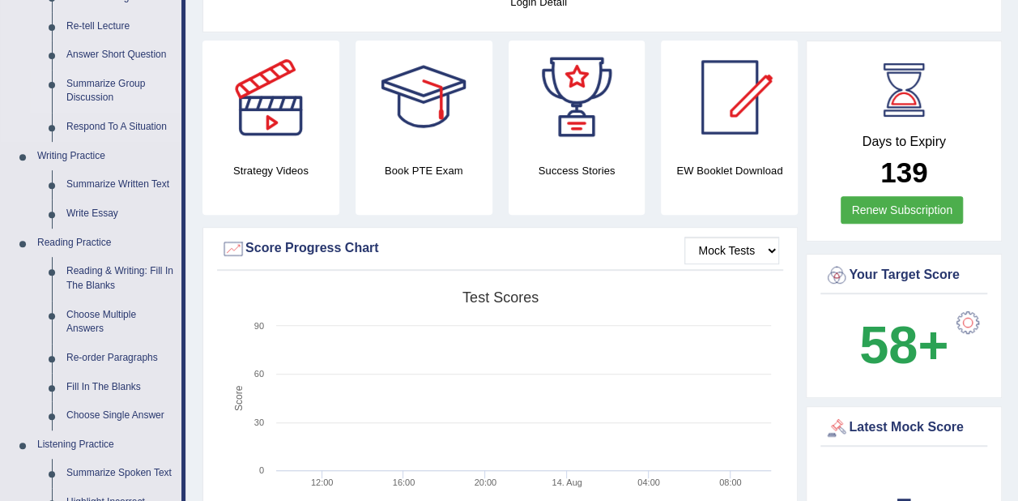
scroll to position [282, 0]
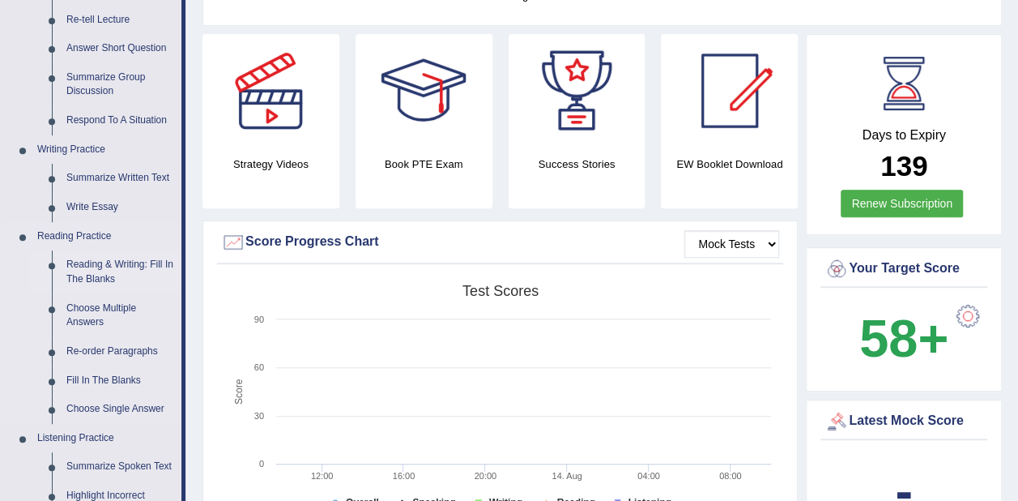
click at [105, 268] on link "Reading & Writing: Fill In The Blanks" at bounding box center [120, 271] width 122 height 43
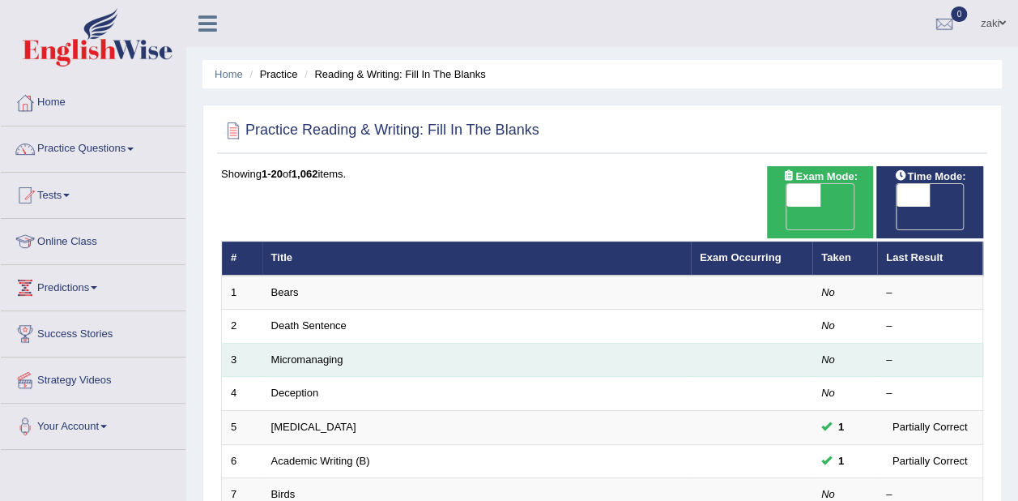
click at [267, 343] on td "Micromanaging" at bounding box center [476, 360] width 428 height 34
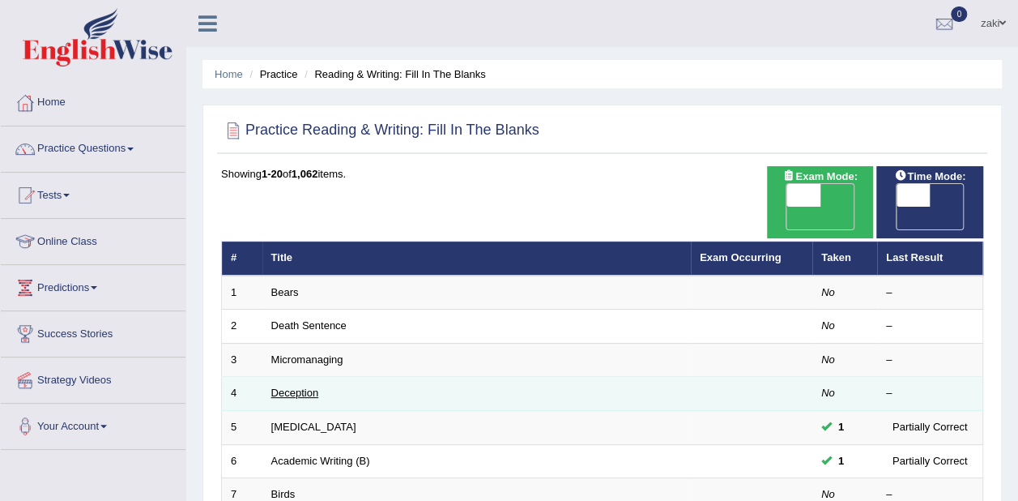
click at [288, 386] on link "Deception" at bounding box center [295, 392] width 48 height 12
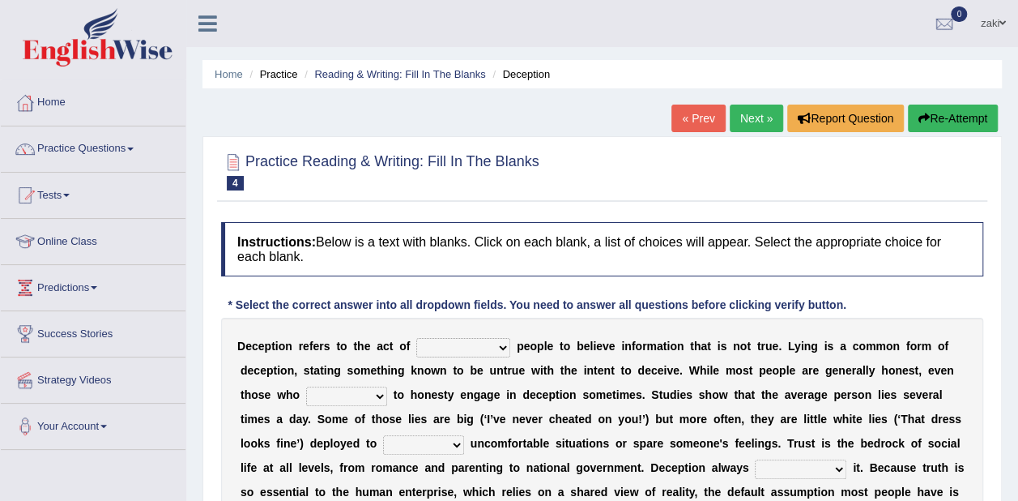
click at [476, 340] on select "discouraging forbidding detecting encouraging" at bounding box center [463, 347] width 94 height 19
click at [658, 461] on b "e" at bounding box center [661, 467] width 6 height 13
click at [481, 345] on select "discouraging forbidding detecting encouraging" at bounding box center [463, 347] width 94 height 19
click at [466, 342] on select "discouraging forbidding detecting encouraging" at bounding box center [463, 347] width 94 height 19
click at [480, 345] on select "discouraging forbidding detecting encouraging" at bounding box center [463, 347] width 94 height 19
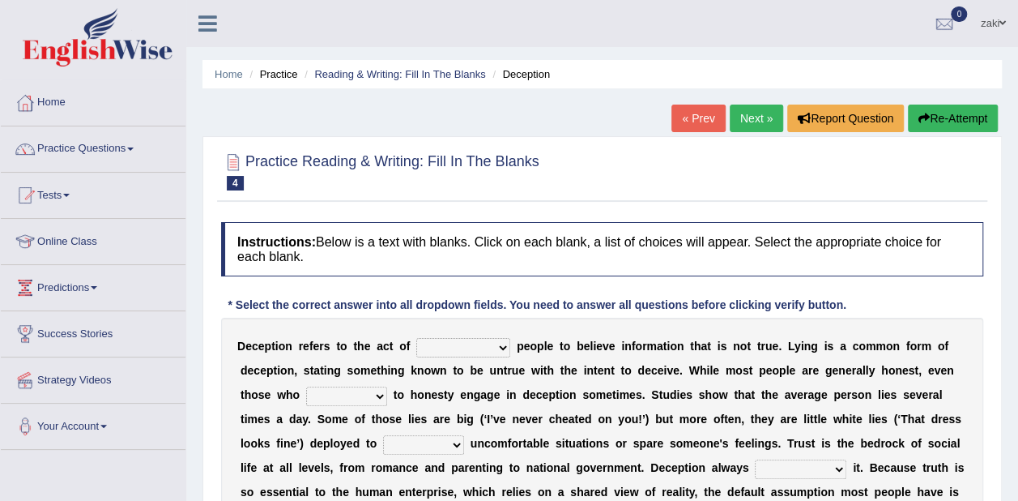
click at [472, 339] on select "discouraging forbidding detecting encouraging" at bounding box center [463, 347] width 94 height 19
click at [463, 344] on select "discouraging forbidding detecting encouraging" at bounding box center [463, 347] width 94 height 19
click at [474, 347] on select "discouraging forbidding detecting encouraging" at bounding box center [463, 347] width 94 height 19
click at [434, 351] on select "discouraging forbidding detecting encouraging" at bounding box center [463, 347] width 94 height 19
click at [475, 347] on select "discouraging forbidding detecting encouraging" at bounding box center [463, 347] width 94 height 19
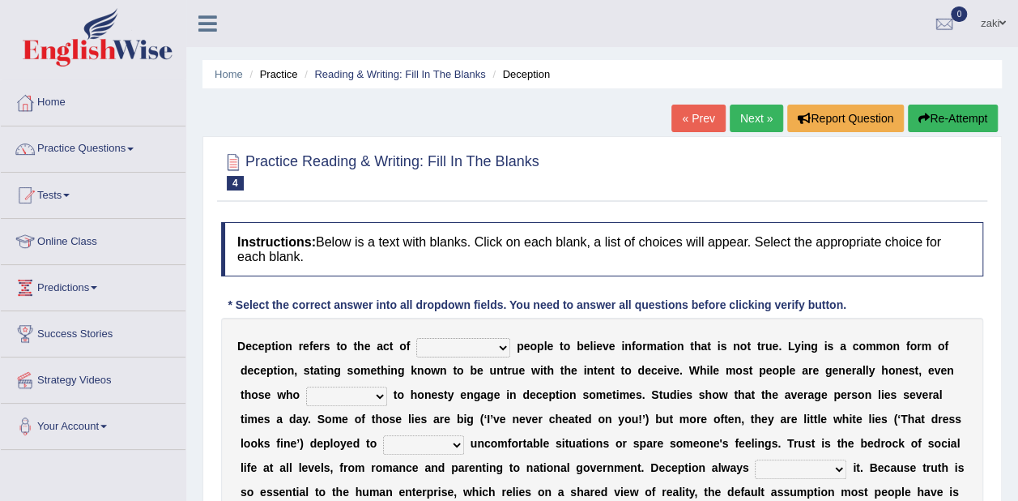
select select "detecting"
click at [416, 338] on select "discouraging forbidding detecting encouraging" at bounding box center [463, 347] width 94 height 19
click at [474, 344] on select "discouraging forbidding detecting encouraging" at bounding box center [463, 347] width 94 height 19
click at [459, 342] on select "discouraging forbidding detecting encouraging" at bounding box center [463, 347] width 94 height 19
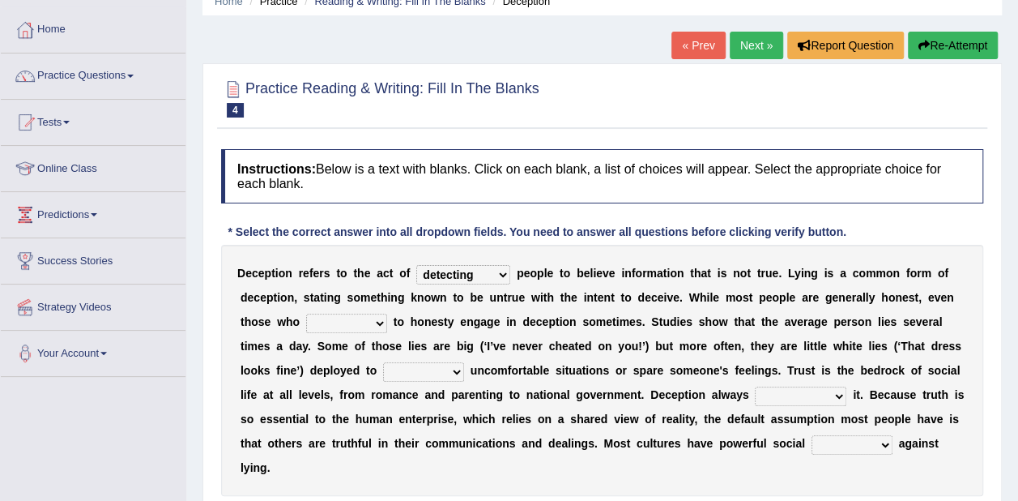
scroll to position [81, 0]
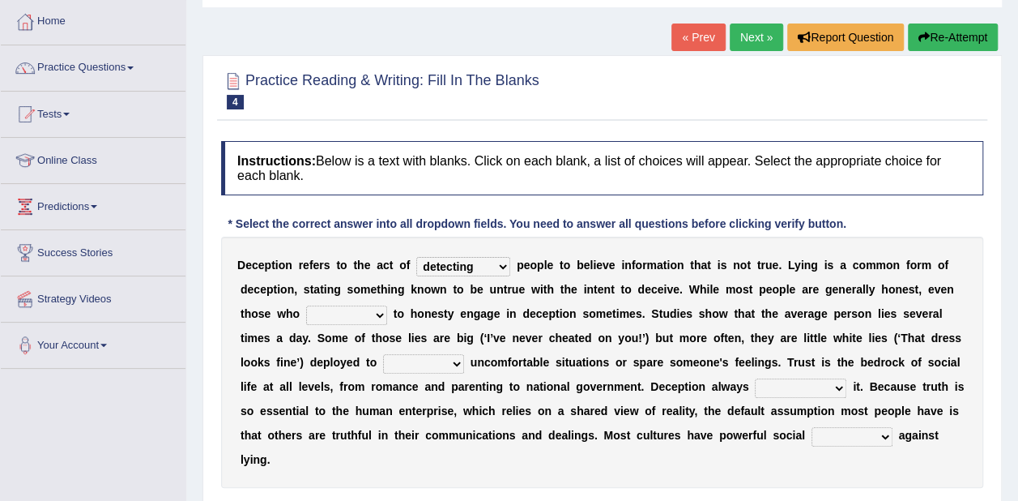
click at [306, 315] on select "describe prescribe inscribe subscribe" at bounding box center [346, 314] width 81 height 19
click at [309, 310] on select "describe prescribe inscribe subscribe" at bounding box center [346, 314] width 81 height 19
click at [314, 313] on select "describe prescribe inscribe subscribe" at bounding box center [346, 314] width 81 height 19
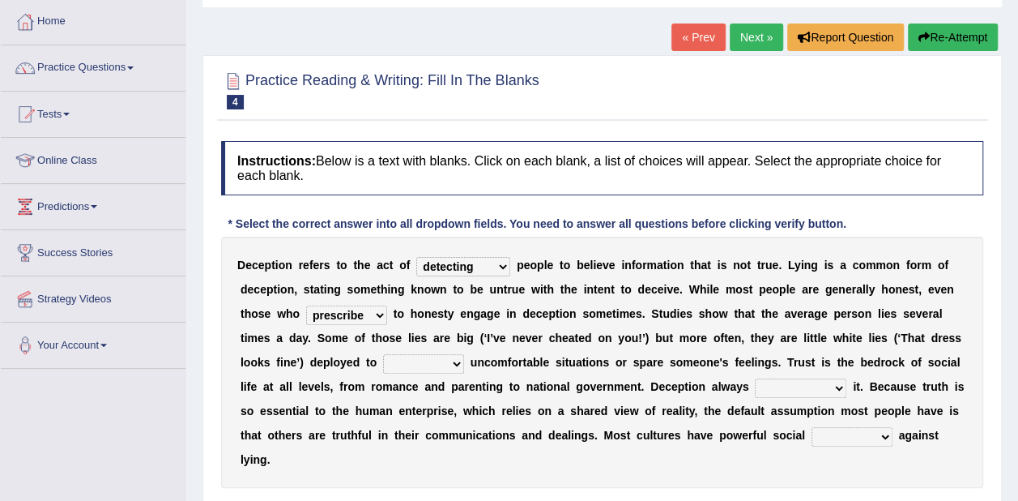
click at [306, 305] on select "describe prescribe inscribe subscribe" at bounding box center [346, 314] width 81 height 19
click at [306, 313] on select "describe prescribe inscribe subscribe" at bounding box center [346, 314] width 81 height 19
click at [306, 305] on select "describe prescribe inscribe subscribe" at bounding box center [346, 314] width 81 height 19
click at [308, 309] on select "describe prescribe inscribe subscribe" at bounding box center [346, 314] width 81 height 19
click at [309, 310] on select "describe prescribe inscribe subscribe" at bounding box center [346, 314] width 81 height 19
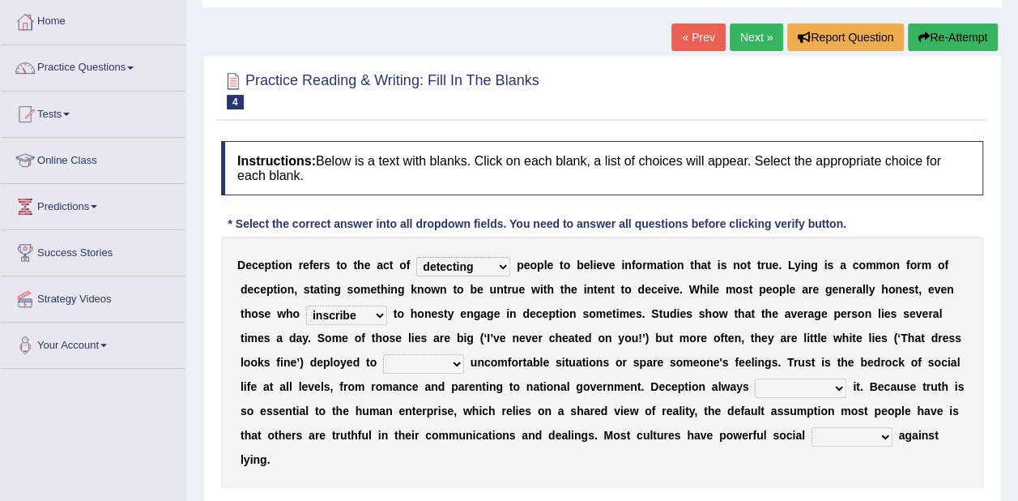
select select "prescribe"
click at [306, 305] on select "describe prescribe inscribe subscribe" at bounding box center [346, 314] width 81 height 19
click at [383, 356] on select "contest illuminate disguise avoid" at bounding box center [423, 363] width 81 height 19
select select "avoid"
click at [383, 354] on select "contest illuminate disguise avoid" at bounding box center [423, 363] width 81 height 19
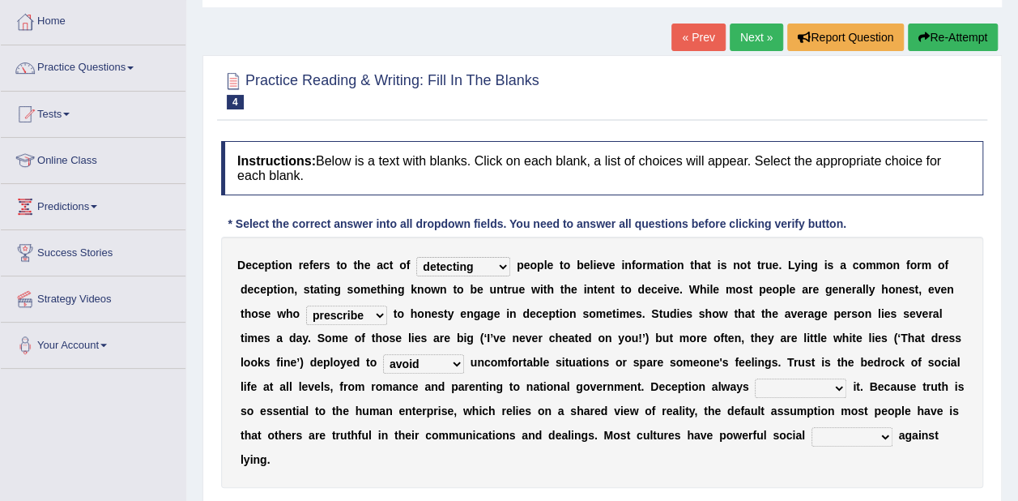
click at [755, 386] on select "undermines underscores undertakes underwrites" at bounding box center [801, 387] width 92 height 19
select select "undermines"
click at [755, 378] on select "undermines underscores undertakes underwrites" at bounding box center [801, 387] width 92 height 19
click at [811, 434] on select "ejections sanctions fractions inductions" at bounding box center [851, 436] width 81 height 19
select select "fractions"
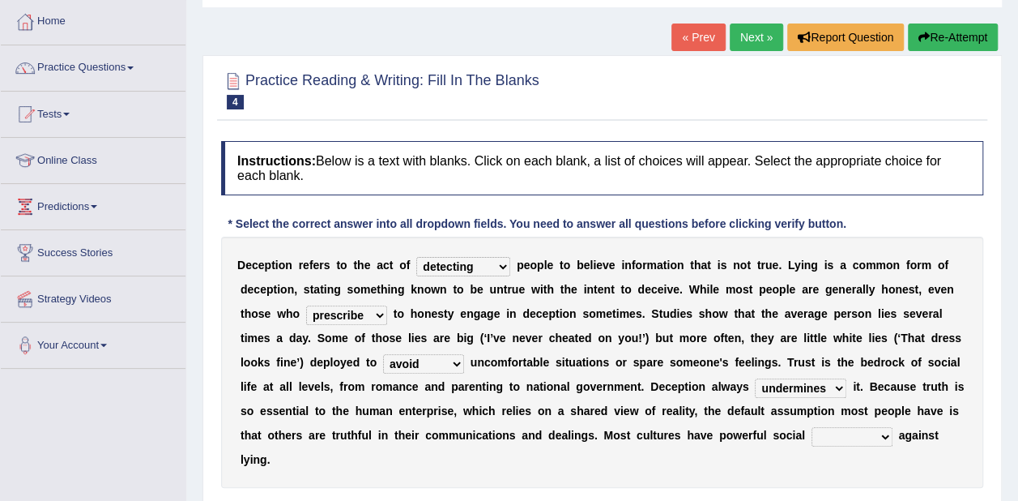
click at [811, 427] on select "ejections sanctions fractions inductions" at bounding box center [851, 436] width 81 height 19
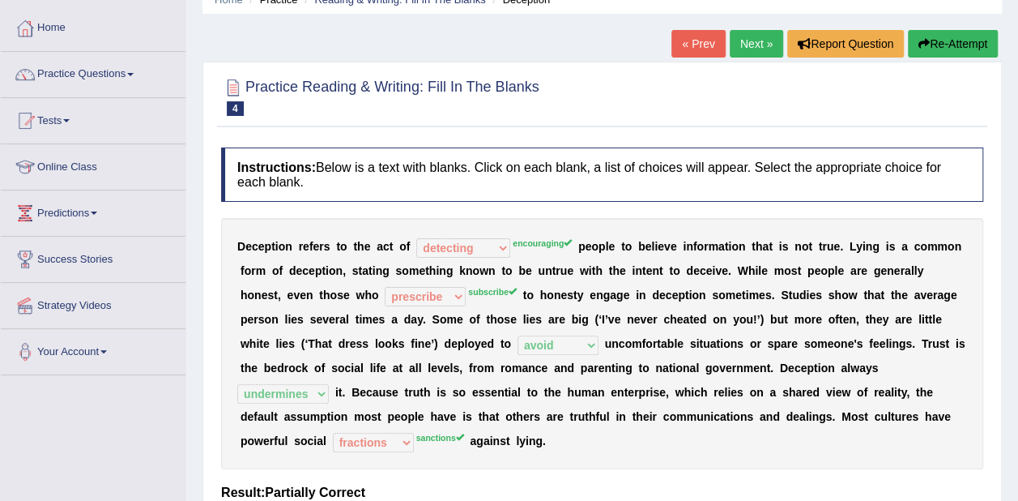
scroll to position [0, 0]
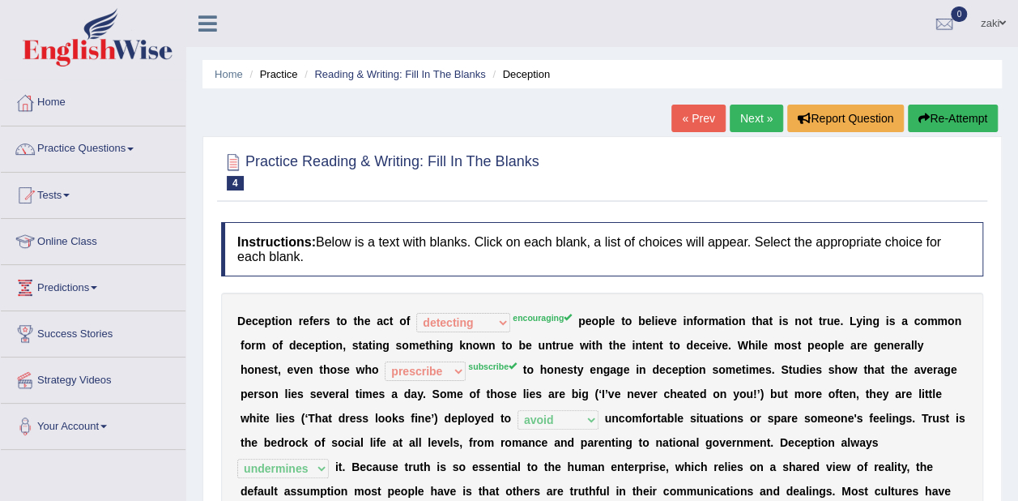
click at [740, 116] on link "Next »" at bounding box center [756, 118] width 53 height 28
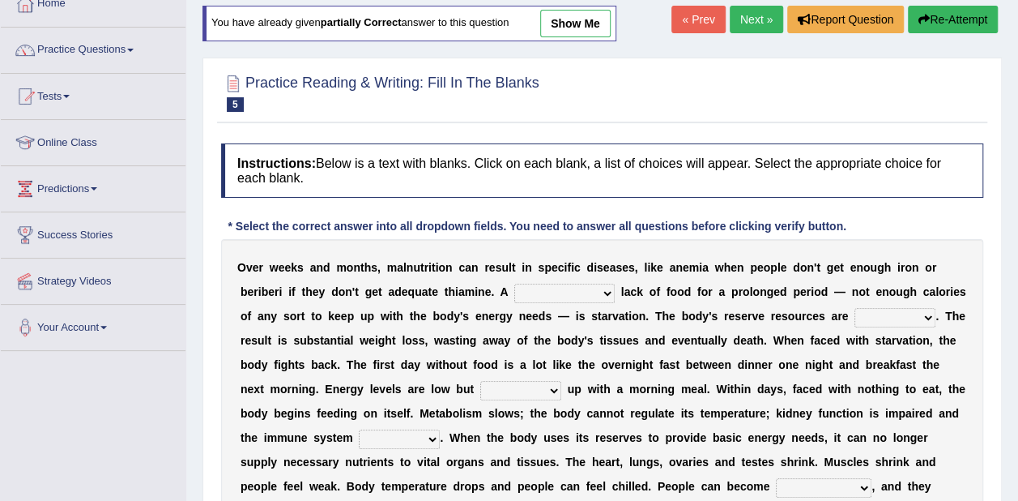
scroll to position [100, 0]
click at [514, 292] on select "severe distinguishing proper distinctive" at bounding box center [564, 292] width 100 height 19
select select "severe"
click at [514, 283] on select "severe distinguishing proper distinctive" at bounding box center [564, 292] width 100 height 19
click at [854, 307] on select "obsoleted depleted pelleted deleted" at bounding box center [894, 316] width 81 height 19
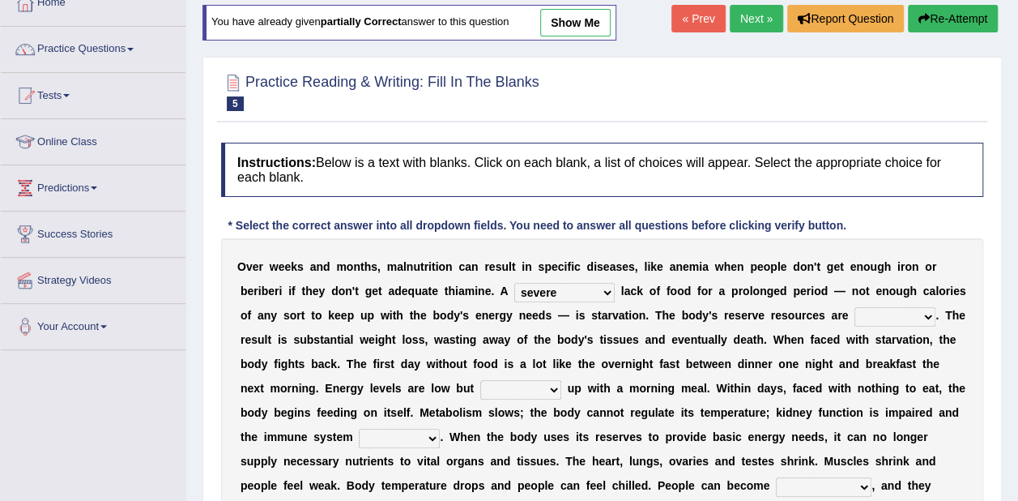
select select "depleted"
click at [854, 307] on select "obsoleted depleted pelleted deleted" at bounding box center [894, 316] width 81 height 19
click at [854, 310] on select "obsoleted depleted pelleted deleted" at bounding box center [894, 316] width 81 height 19
click at [480, 384] on select "feed come chill pick" at bounding box center [520, 389] width 81 height 19
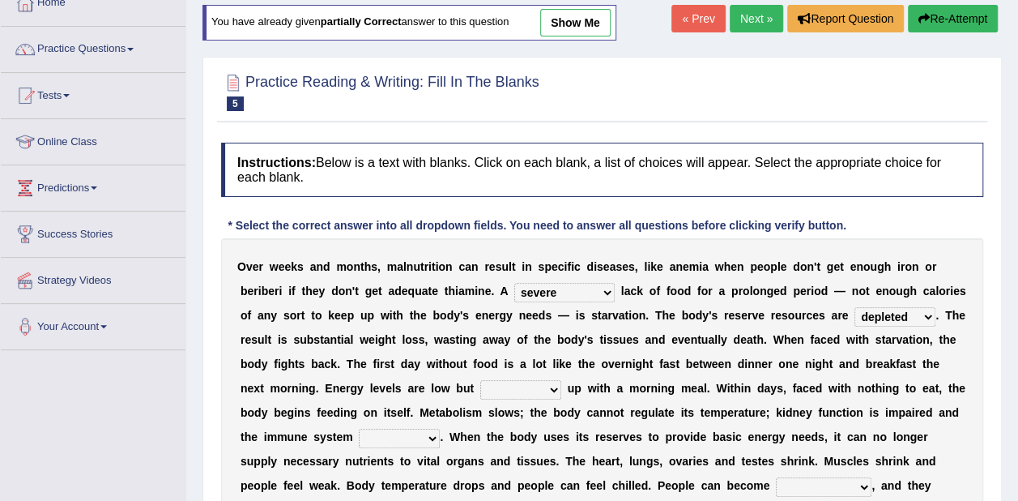
select select "pick"
click at [480, 380] on select "feed come chill pick" at bounding box center [520, 389] width 81 height 19
click at [440, 428] on select "deepens deafens weakens surpasses" at bounding box center [399, 437] width 81 height 19
select select "weakens"
click at [440, 428] on select "deepens deafens weakens surpasses" at bounding box center [399, 437] width 81 height 19
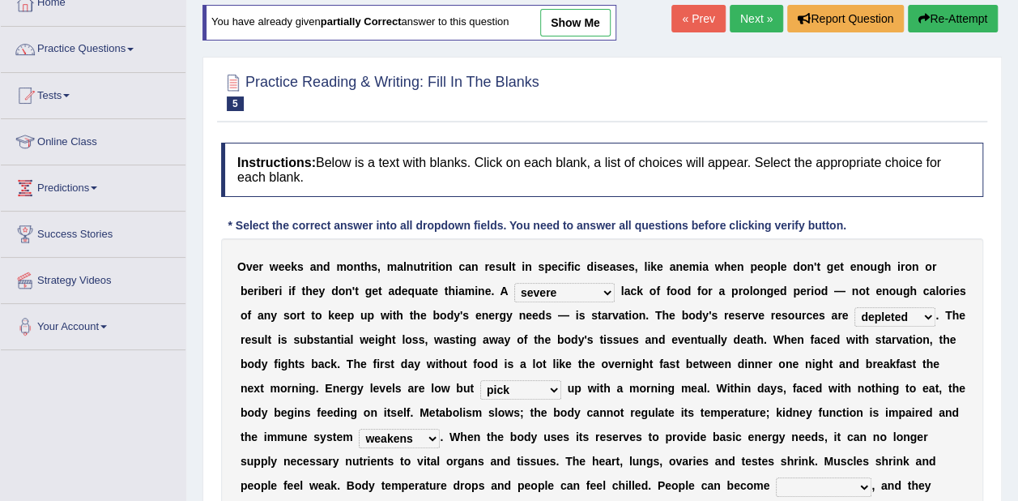
click at [776, 483] on select "irritable commutable indisputable transportable" at bounding box center [824, 486] width 96 height 19
select select "irritable"
click at [776, 477] on select "irritable commutable indisputable transportable" at bounding box center [824, 486] width 96 height 19
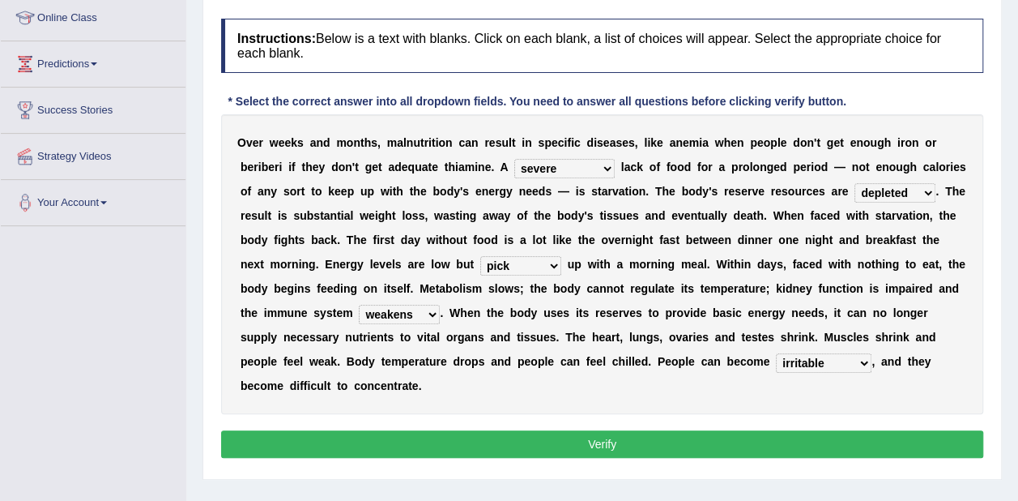
scroll to position [224, 0]
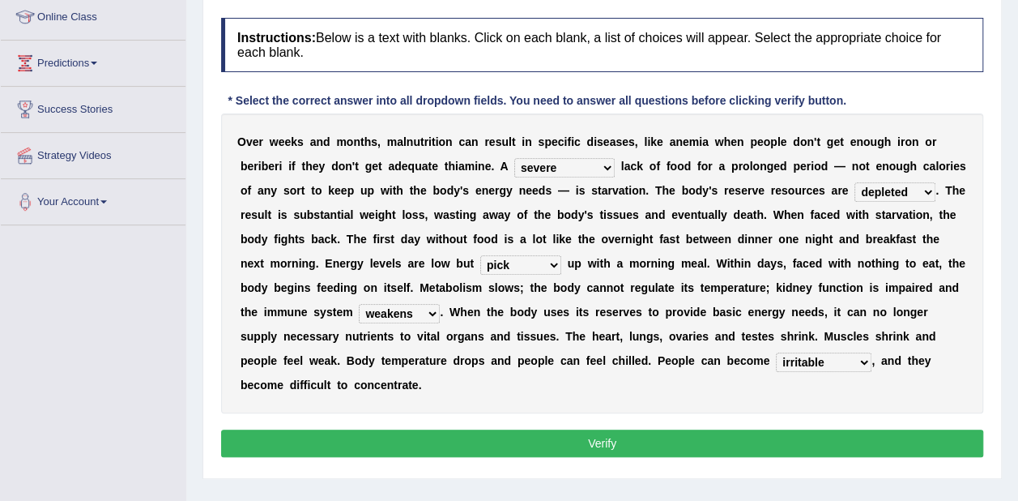
click at [458, 429] on button "Verify" at bounding box center [602, 443] width 762 height 28
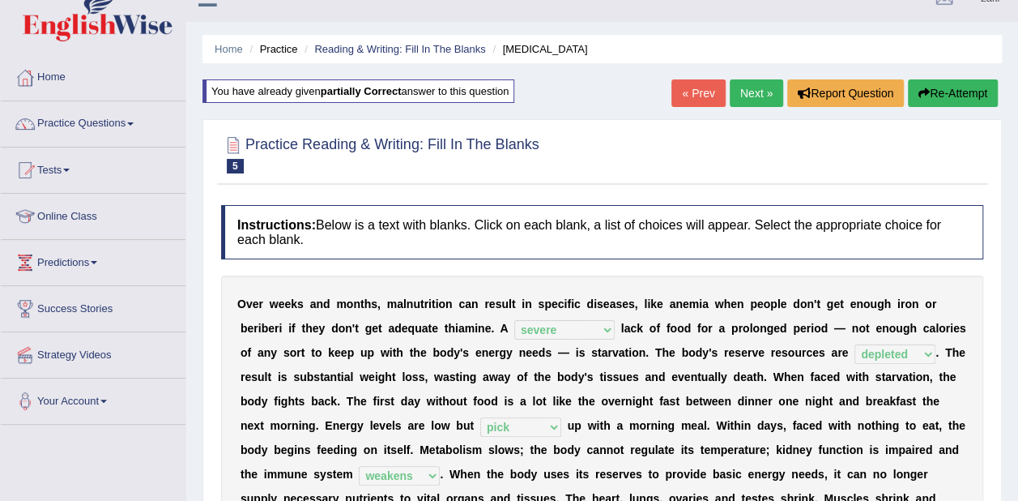
scroll to position [23, 0]
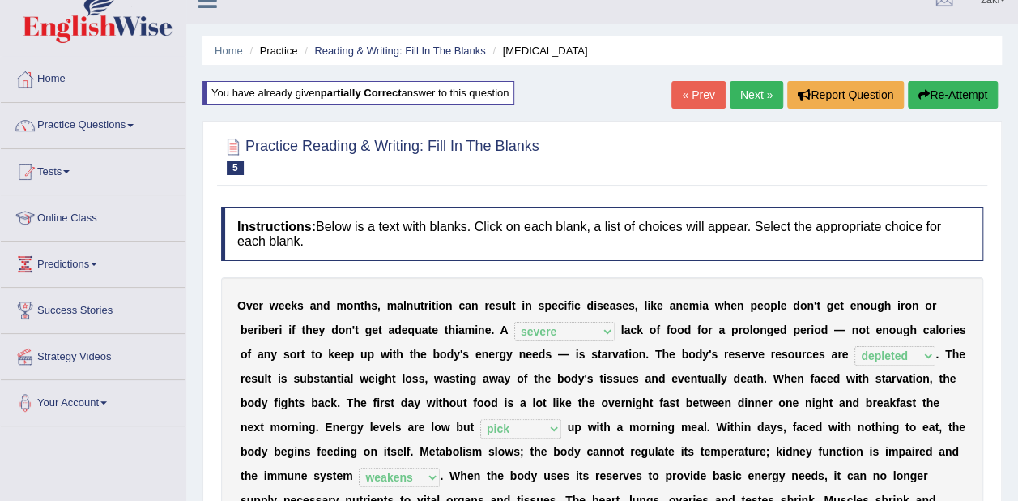
click at [753, 97] on link "Next »" at bounding box center [756, 95] width 53 height 28
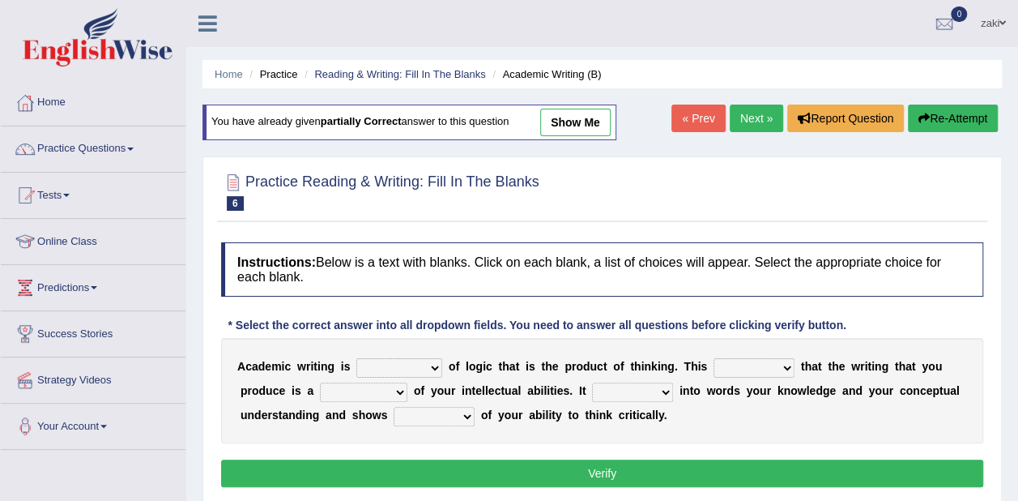
click at [418, 369] on select "expectation entitlement expression exchange" at bounding box center [399, 367] width 86 height 19
select select "expectation"
click at [356, 358] on select "expectation entitlement expression exchange" at bounding box center [399, 367] width 86 height 19
click at [725, 366] on select "means questions stipulates answers" at bounding box center [754, 367] width 81 height 19
select select "means"
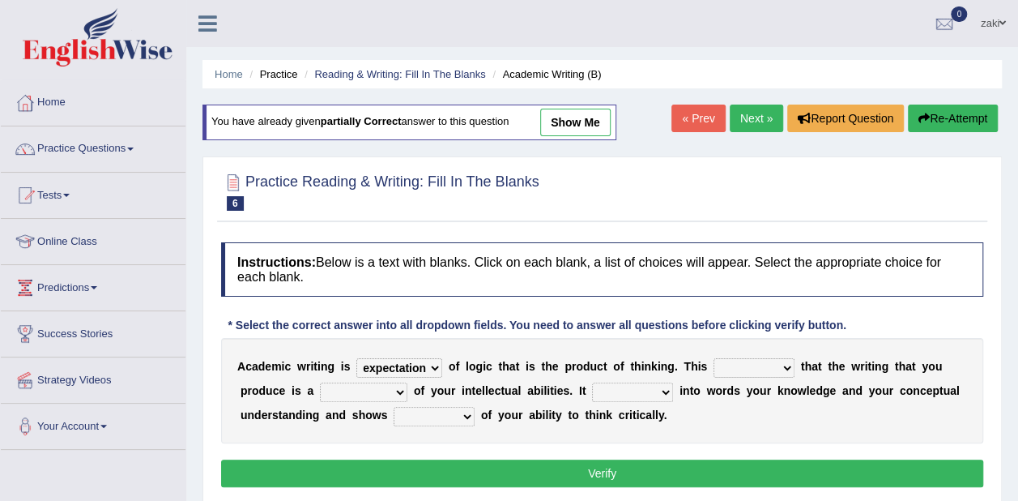
click at [714, 358] on select "means questions stipulates answers" at bounding box center [754, 367] width 81 height 19
click at [320, 391] on select "redundancy mission credit reflection" at bounding box center [363, 391] width 87 height 19
select select "reflection"
click at [320, 382] on select "redundancy mission credit reflection" at bounding box center [363, 391] width 87 height 19
click at [592, 393] on select "enriches shows allows puts" at bounding box center [632, 391] width 81 height 19
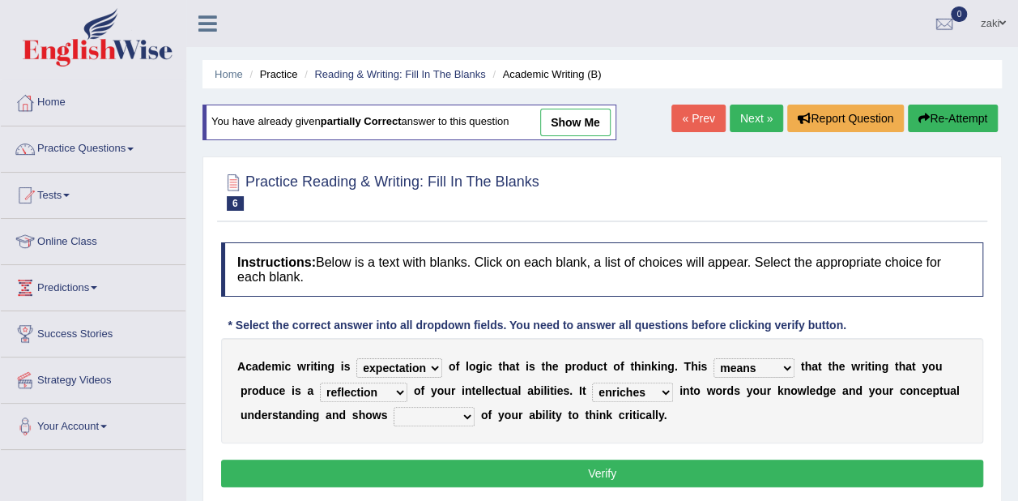
click at [592, 382] on select "enriches shows allows puts" at bounding box center [632, 391] width 81 height 19
click at [592, 389] on select "enriches shows allows puts" at bounding box center [632, 391] width 81 height 19
select select "shows"
click at [592, 382] on select "enriches shows allows puts" at bounding box center [632, 391] width 81 height 19
click at [394, 407] on select "hassle excuse capacity evidence" at bounding box center [434, 416] width 81 height 19
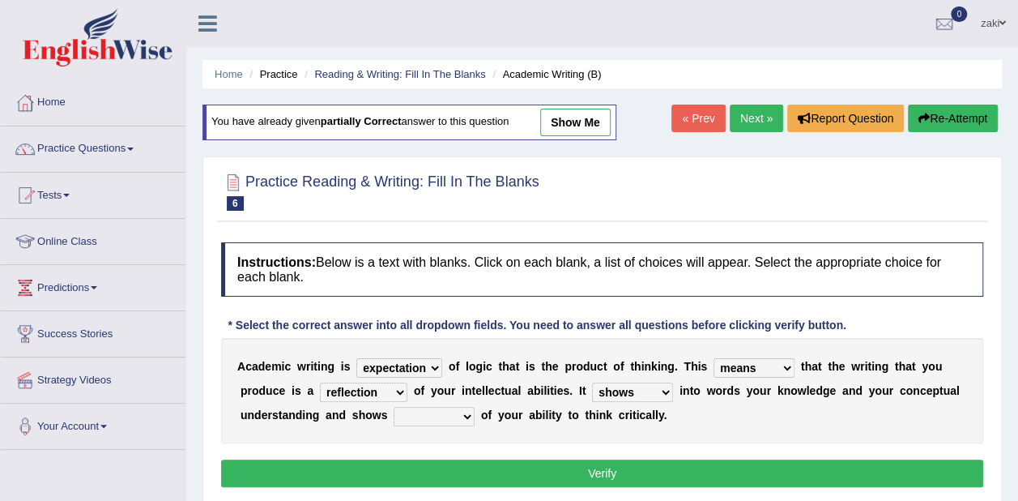
select select "capacity"
click at [394, 407] on select "hassle excuse capacity evidence" at bounding box center [434, 416] width 81 height 19
click at [360, 473] on button "Verify" at bounding box center [602, 473] width 762 height 28
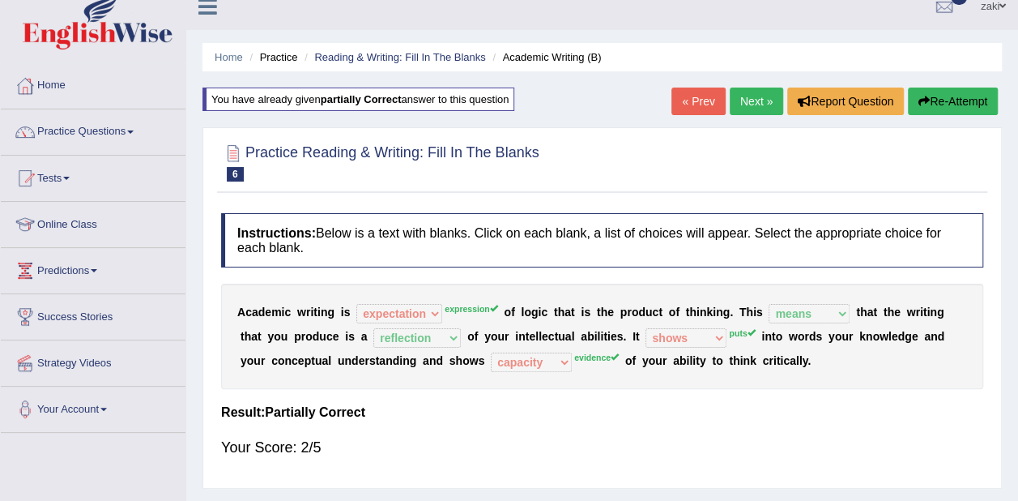
scroll to position [4, 0]
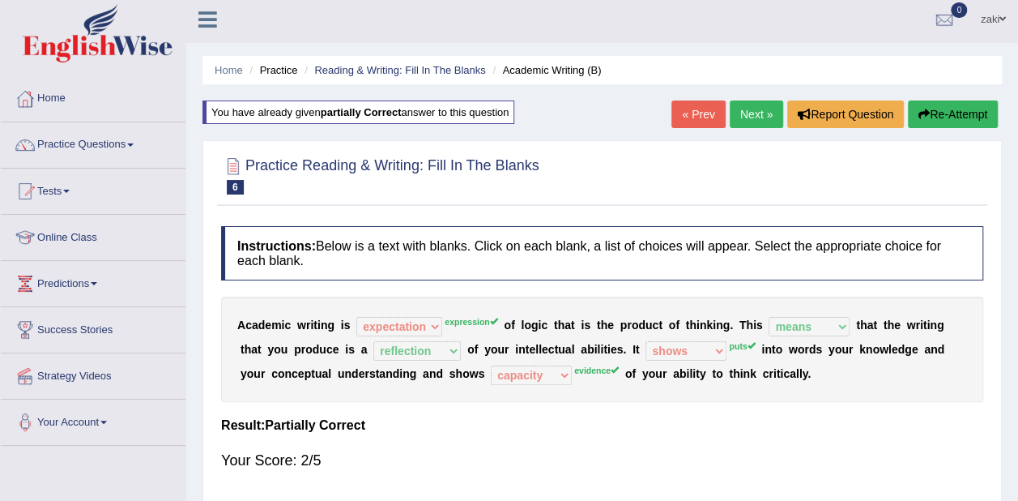
click at [750, 117] on link "Next »" at bounding box center [756, 114] width 53 height 28
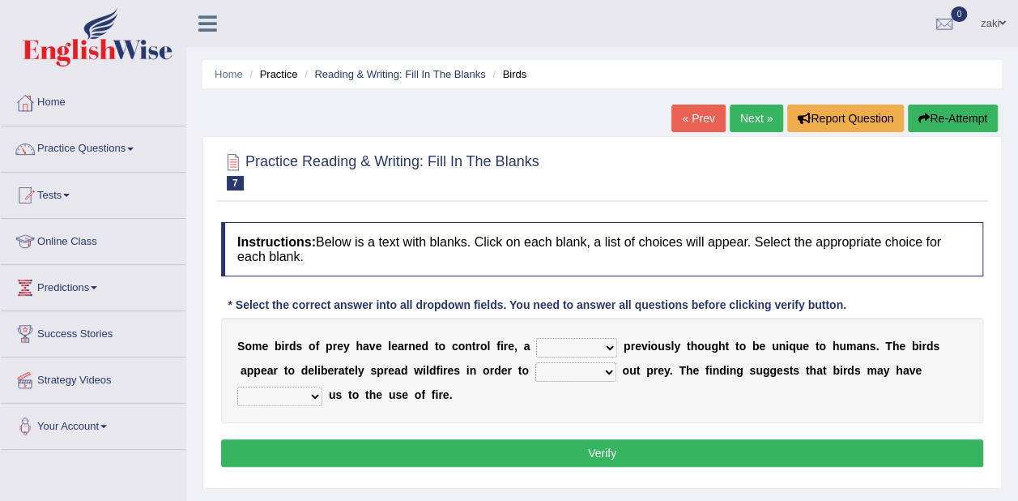
click at [560, 342] on select "question profile tale skill" at bounding box center [576, 347] width 81 height 19
select select "skill"
click at [536, 338] on select "question profile tale skill" at bounding box center [576, 347] width 81 height 19
click at [572, 343] on select "question profile tale skill" at bounding box center [576, 347] width 81 height 19
click at [535, 367] on select "prevent limit span flush" at bounding box center [575, 371] width 81 height 19
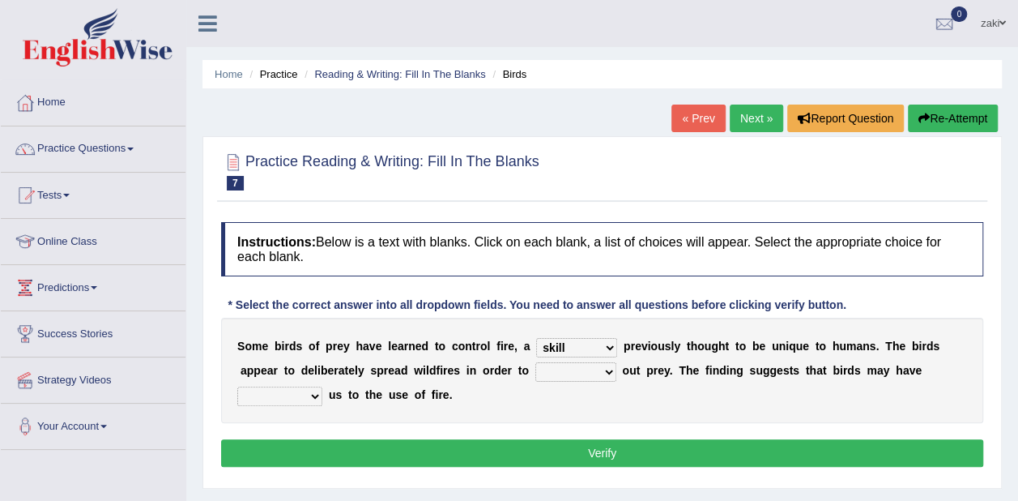
select select "flush"
click at [535, 362] on select "prevent limit span flush" at bounding box center [575, 371] width 81 height 19
click at [322, 386] on select "prophesied beaten transmitted forced" at bounding box center [279, 395] width 85 height 19
select select "prophesied"
click at [322, 386] on select "prophesied beaten transmitted forced" at bounding box center [279, 395] width 85 height 19
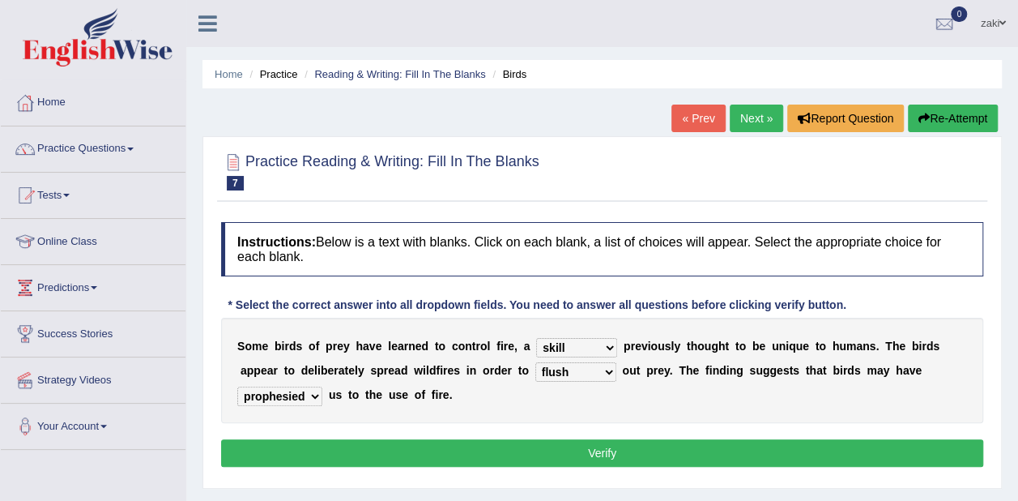
click at [870, 444] on button "Verify" at bounding box center [602, 453] width 762 height 28
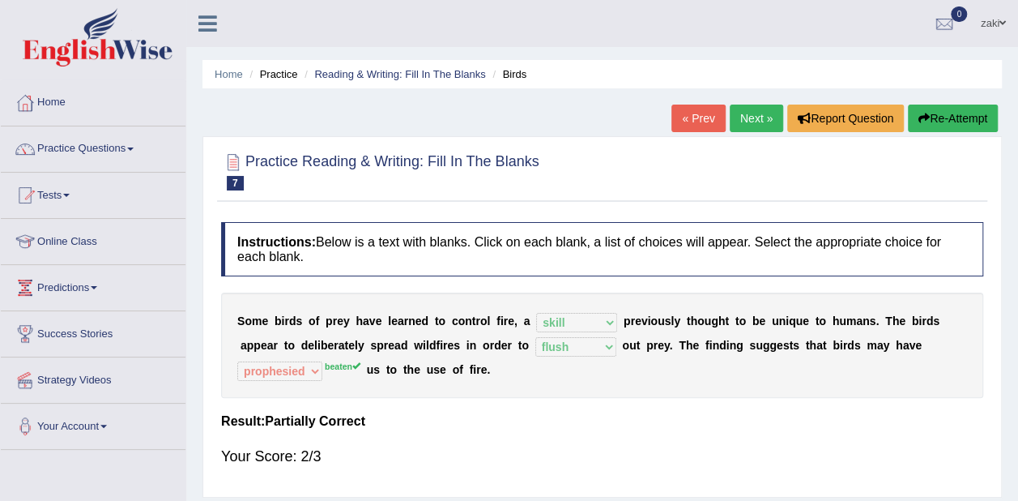
click at [1001, 19] on span at bounding box center [1002, 23] width 6 height 11
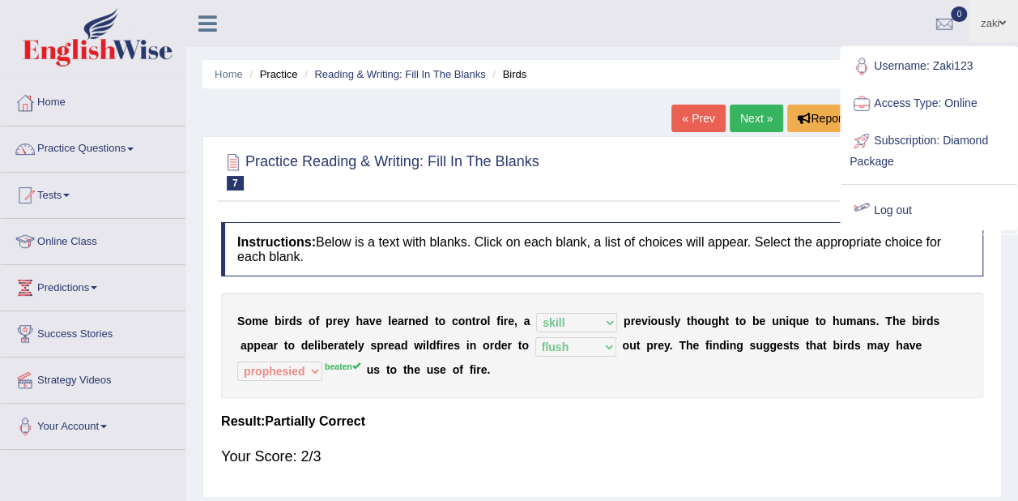
click at [898, 204] on link "Log out" at bounding box center [928, 210] width 175 height 37
